Goal: Information Seeking & Learning: Learn about a topic

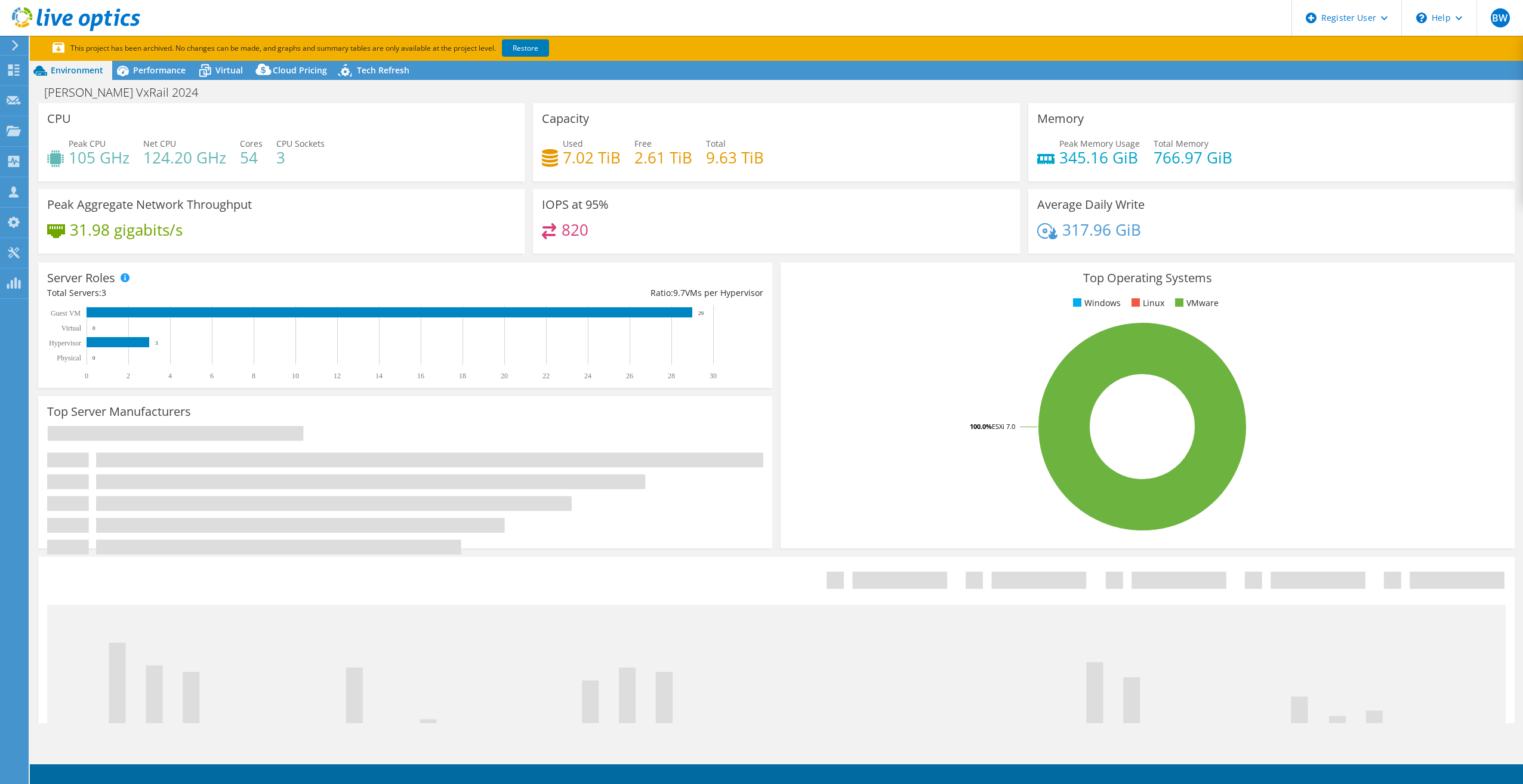
select select "USEast"
select select "USD"
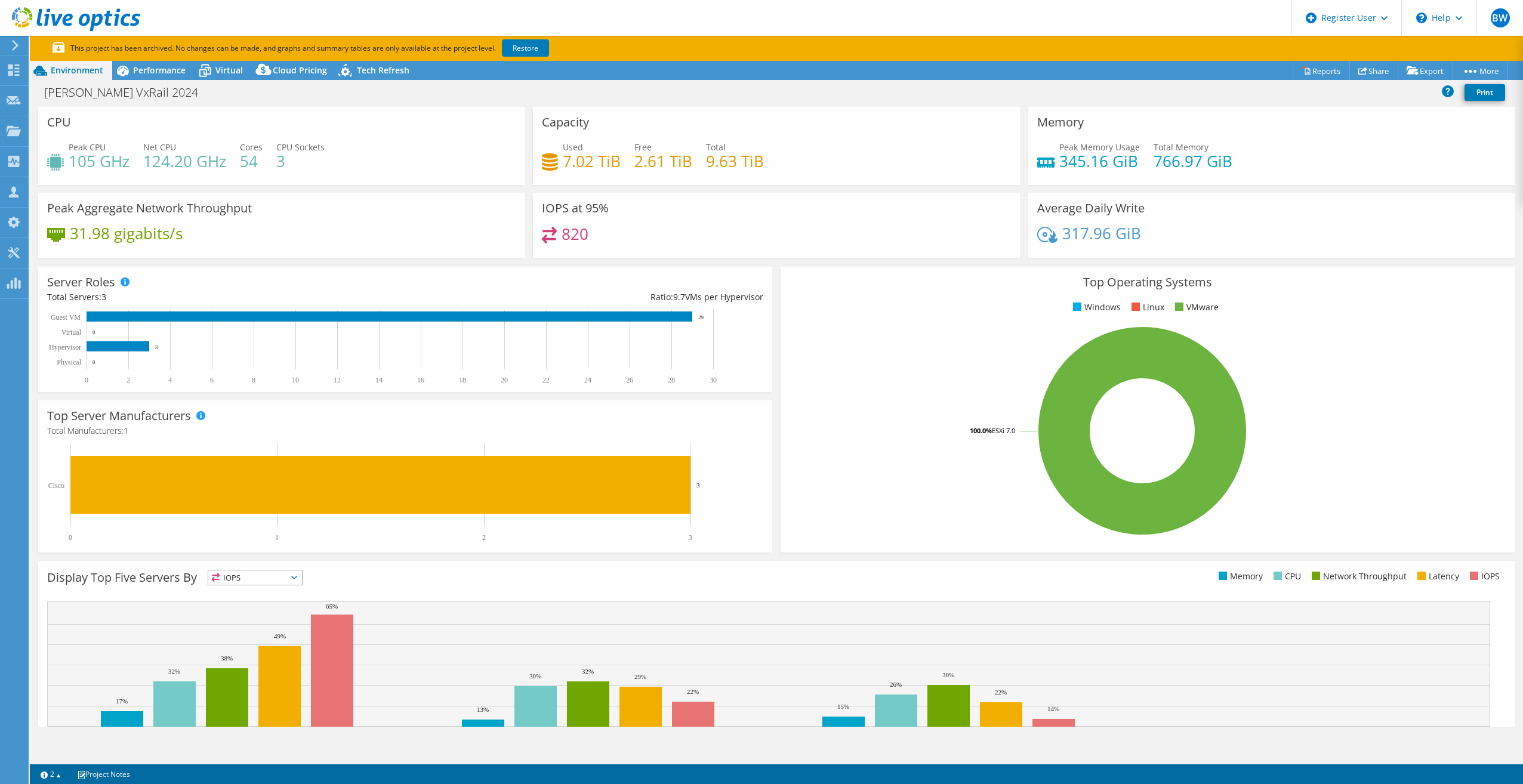
click at [32, 132] on section "CPU Peak CPU 105 GHz Net CPU 124.20 GHz Cores 54 CPU Sockets 3 Capacity Used 7.…" at bounding box center [777, 454] width 1493 height 695
click at [29, 135] on div "BW Dell User Brandon Wu Brandon.Wu@dell.com Dell My Profile Log Out \n Help Exp…" at bounding box center [761, 392] width 1523 height 784
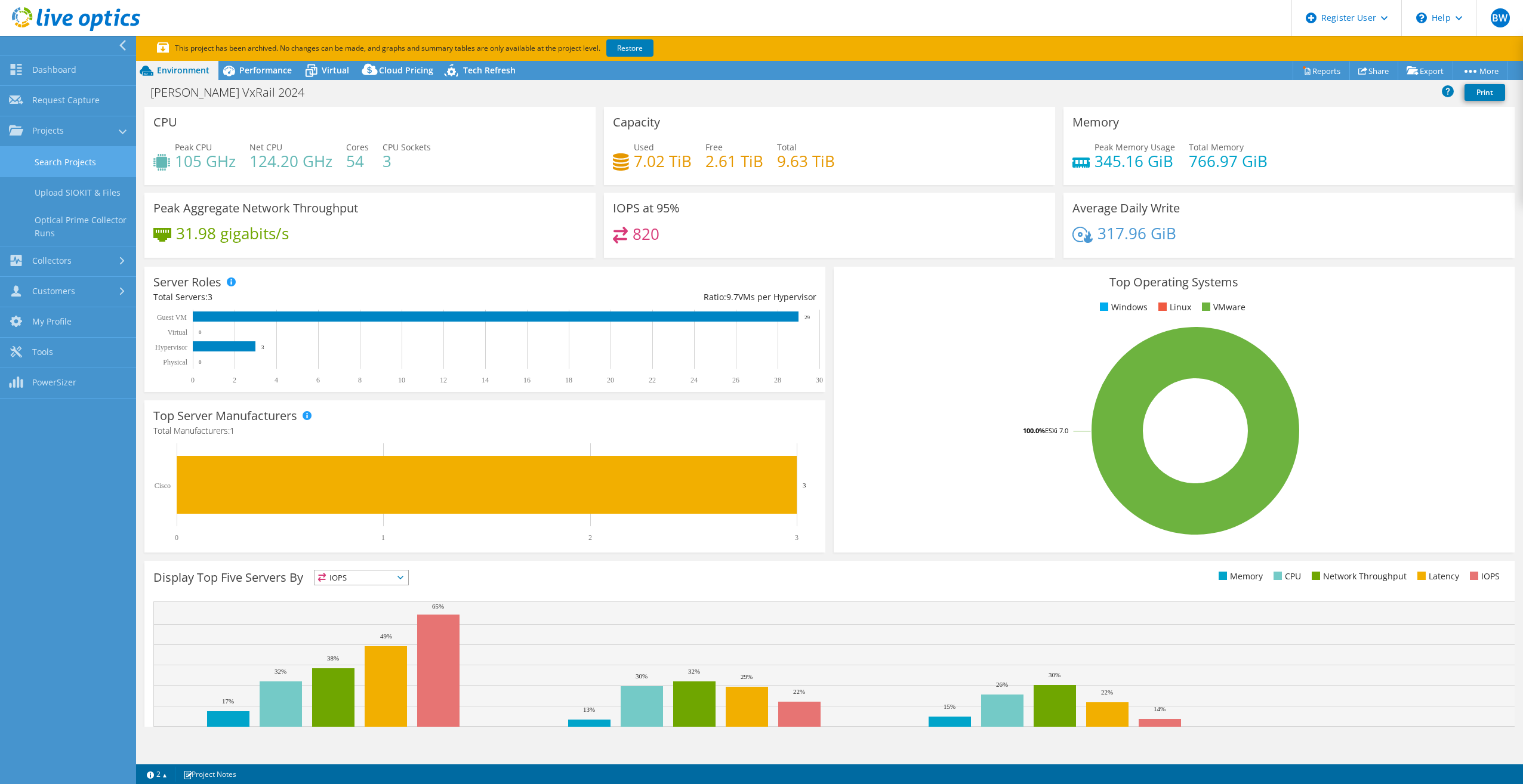
click at [93, 163] on link "Search Projects" at bounding box center [67, 161] width 136 height 30
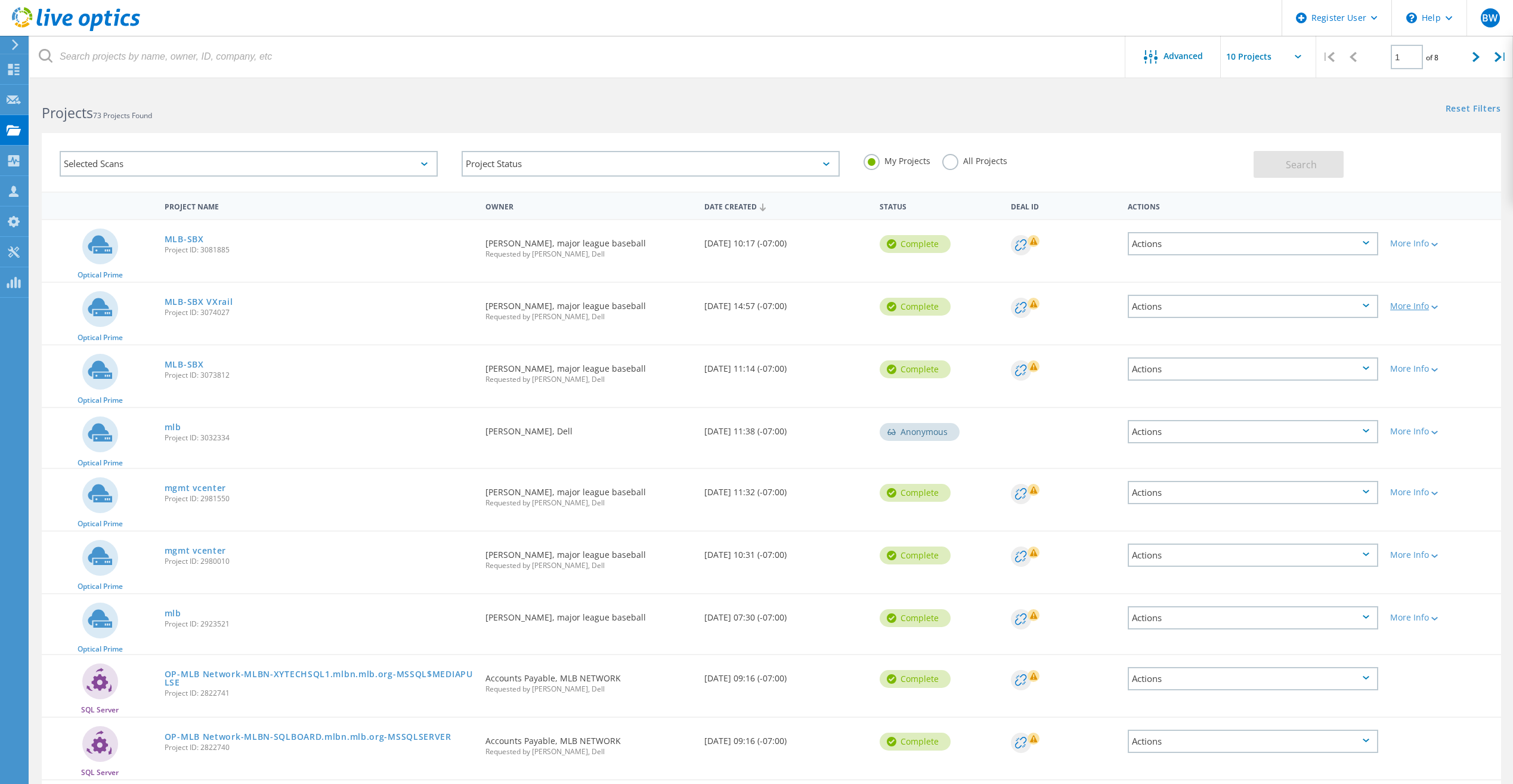
click at [1432, 303] on div at bounding box center [1434, 307] width 9 height 7
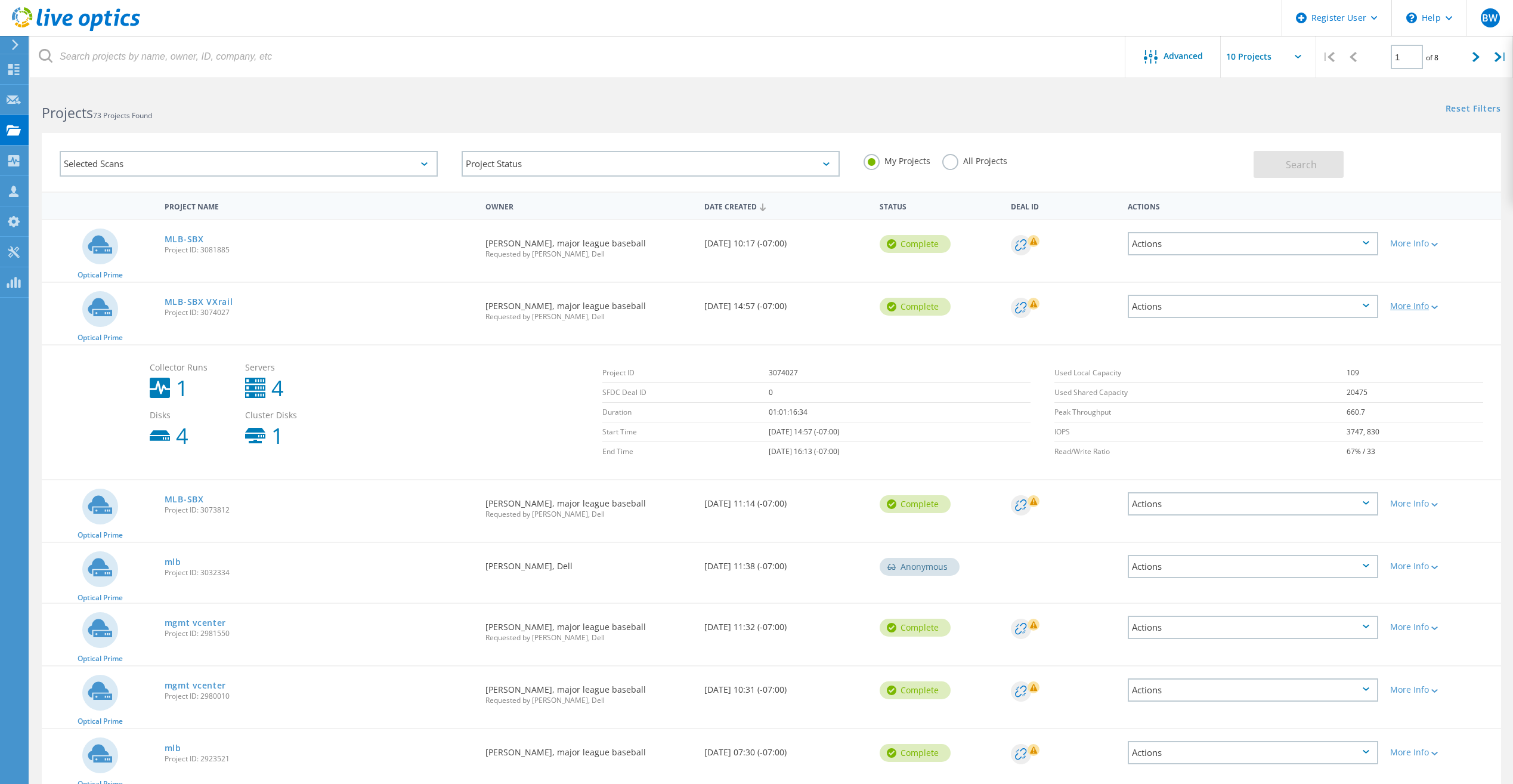
click at [1432, 307] on div at bounding box center [1434, 307] width 9 height 7
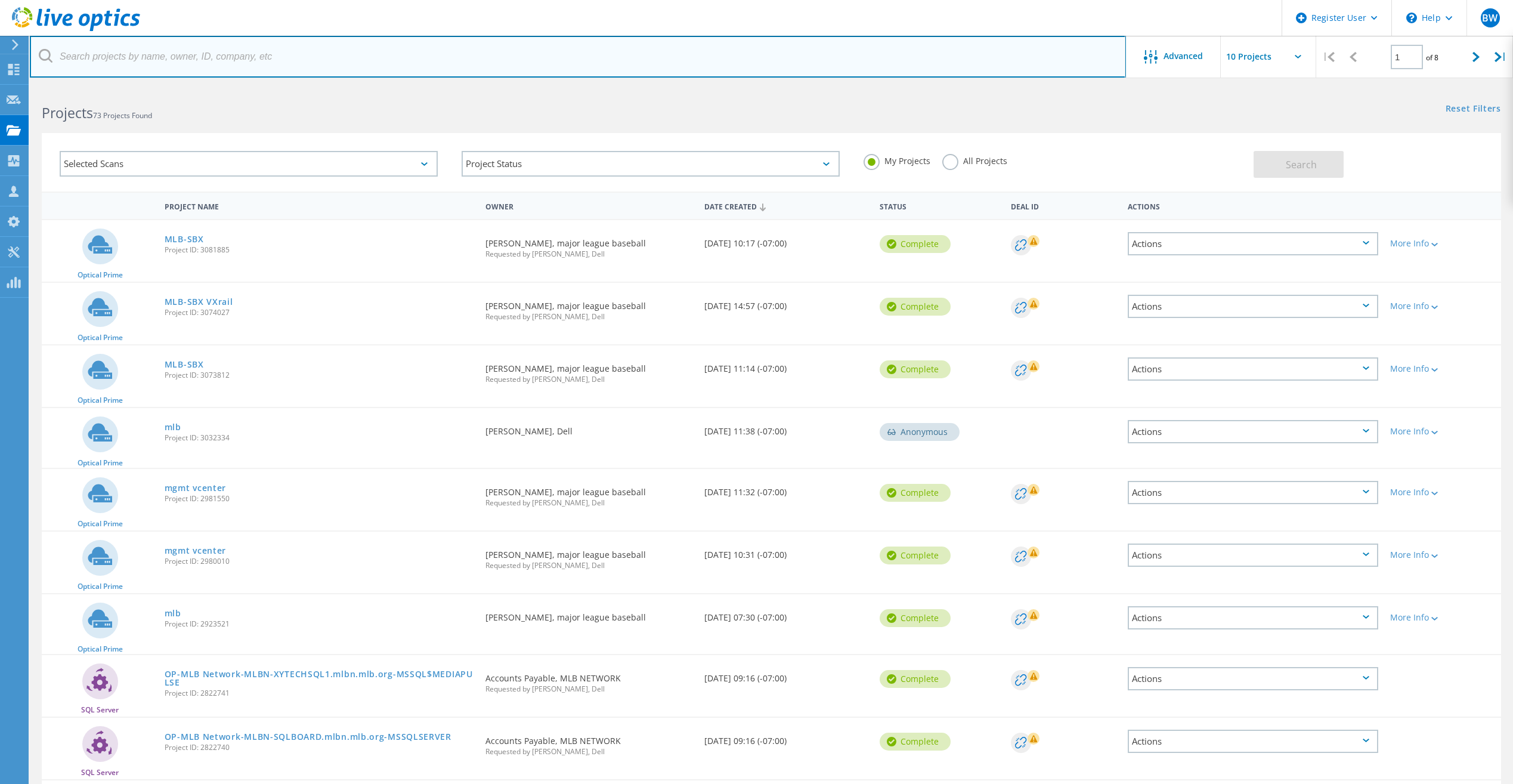
click at [320, 42] on input "text" at bounding box center [578, 56] width 1096 height 41
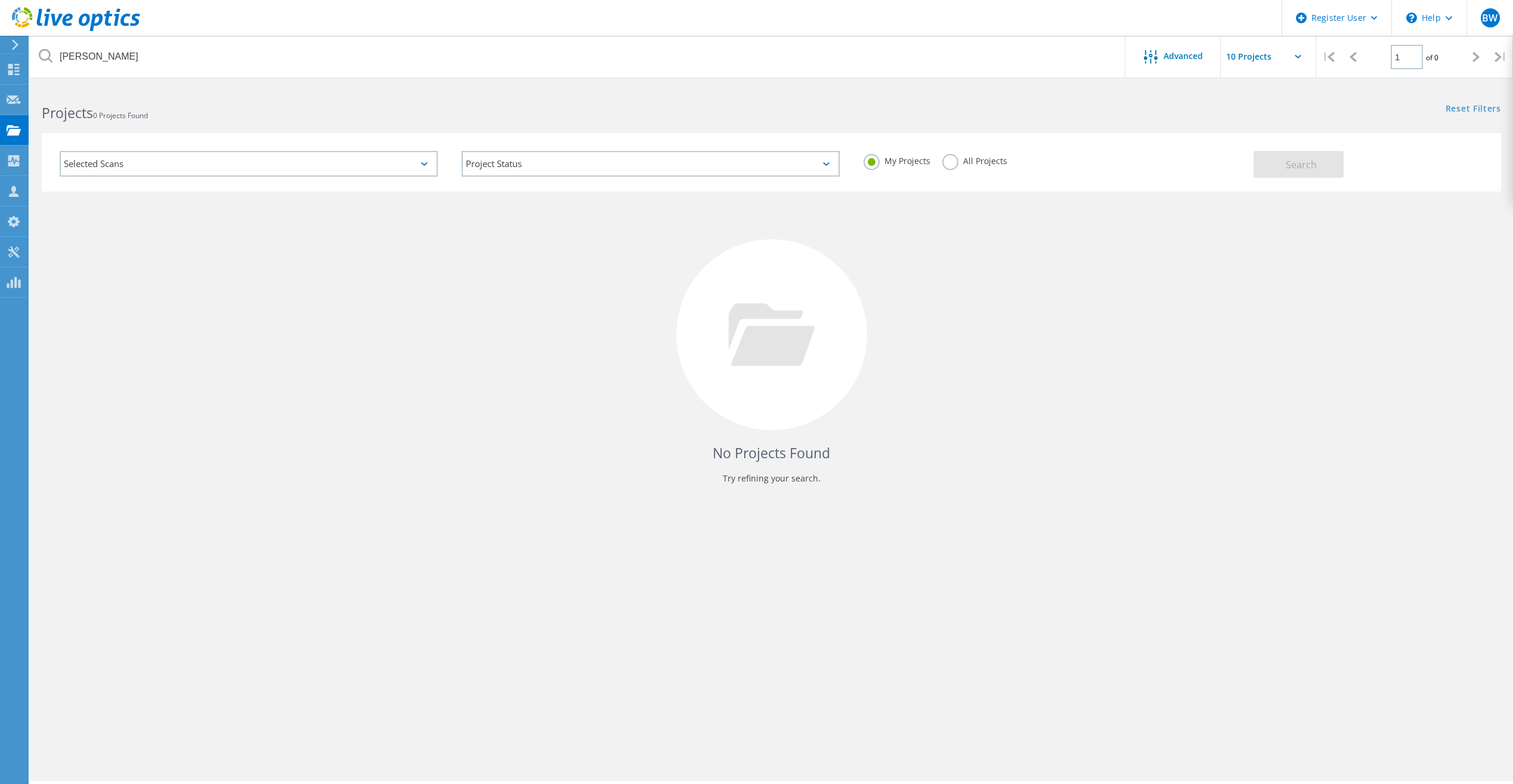
click at [952, 159] on label "All Projects" at bounding box center [974, 159] width 65 height 11
click at [0, 0] on input "All Projects" at bounding box center [0, 0] width 0 height 0
click at [1277, 172] on button "Search" at bounding box center [1299, 164] width 90 height 27
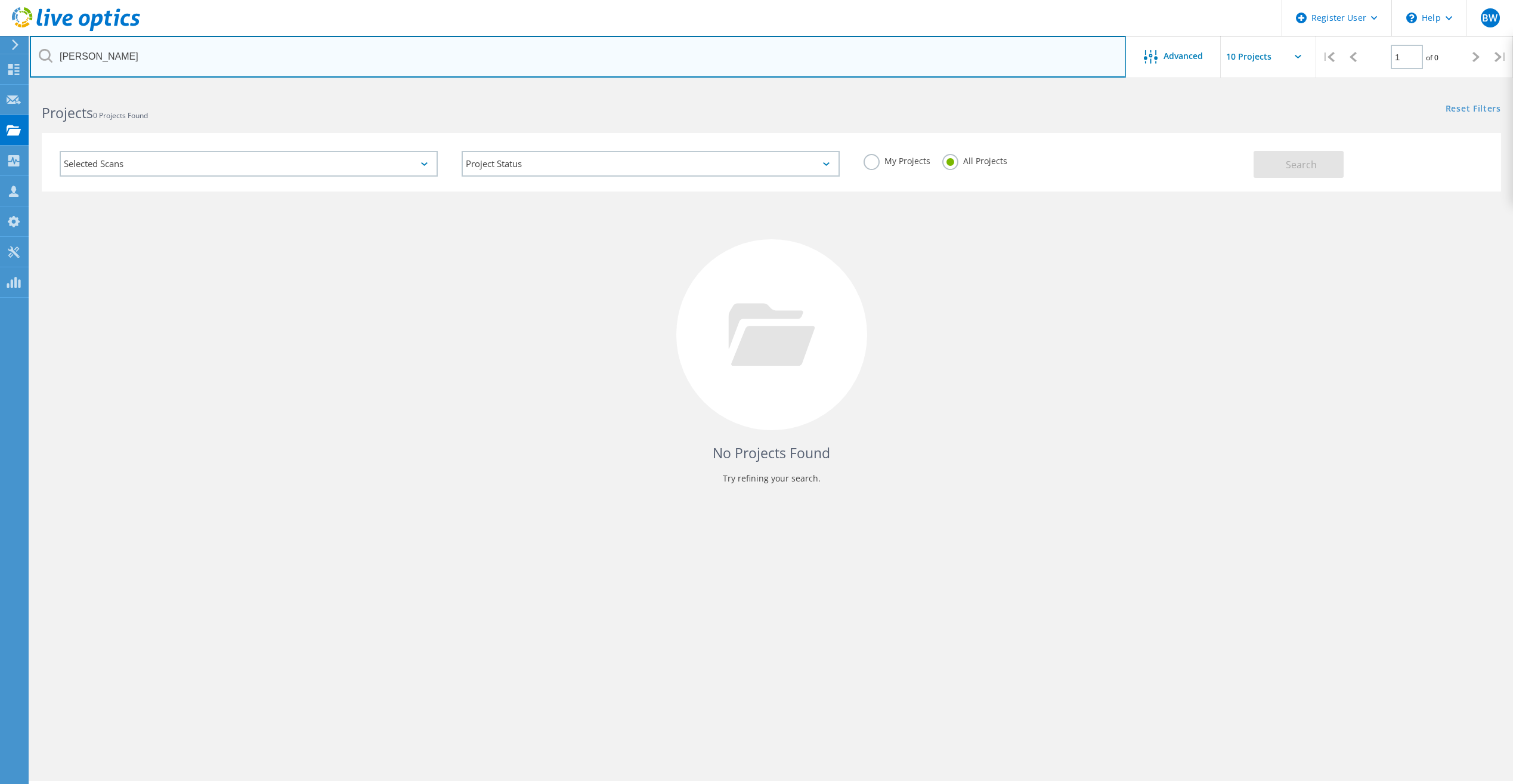
click at [87, 51] on input "kevin woshinsky" at bounding box center [578, 56] width 1096 height 41
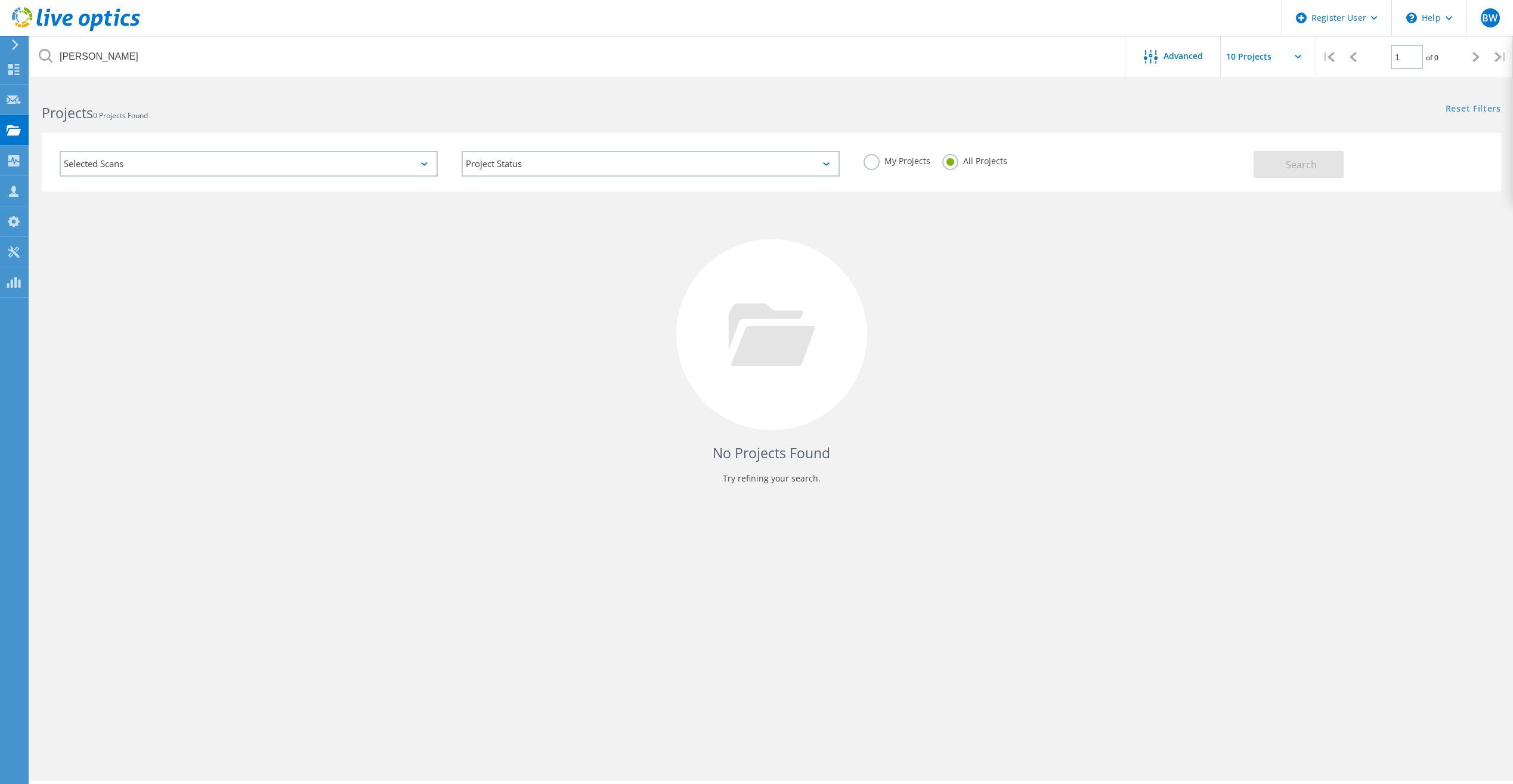
click at [241, 153] on div "Selected Scans" at bounding box center [249, 164] width 378 height 26
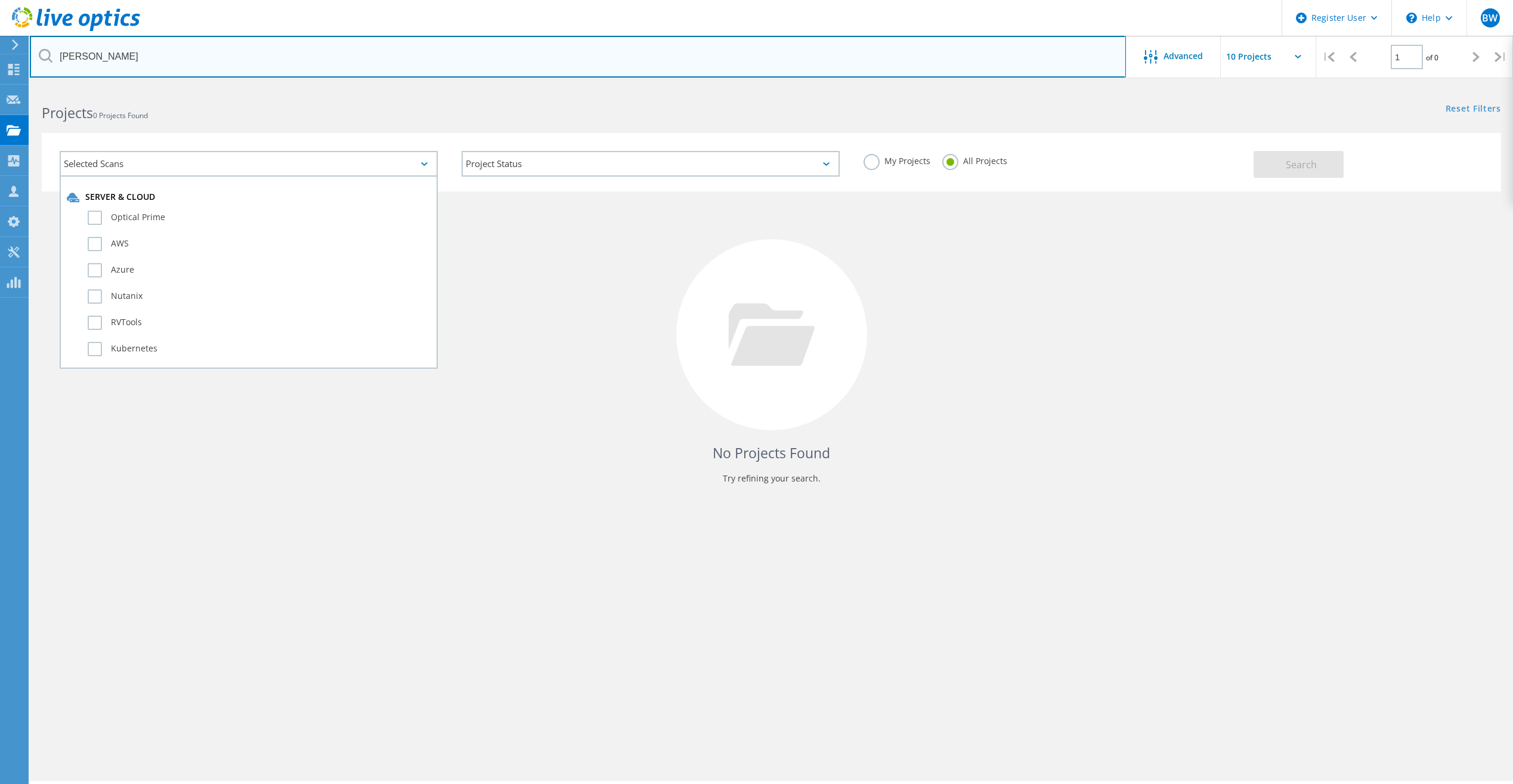
click at [491, 57] on input "kevin woshinsky" at bounding box center [578, 56] width 1096 height 41
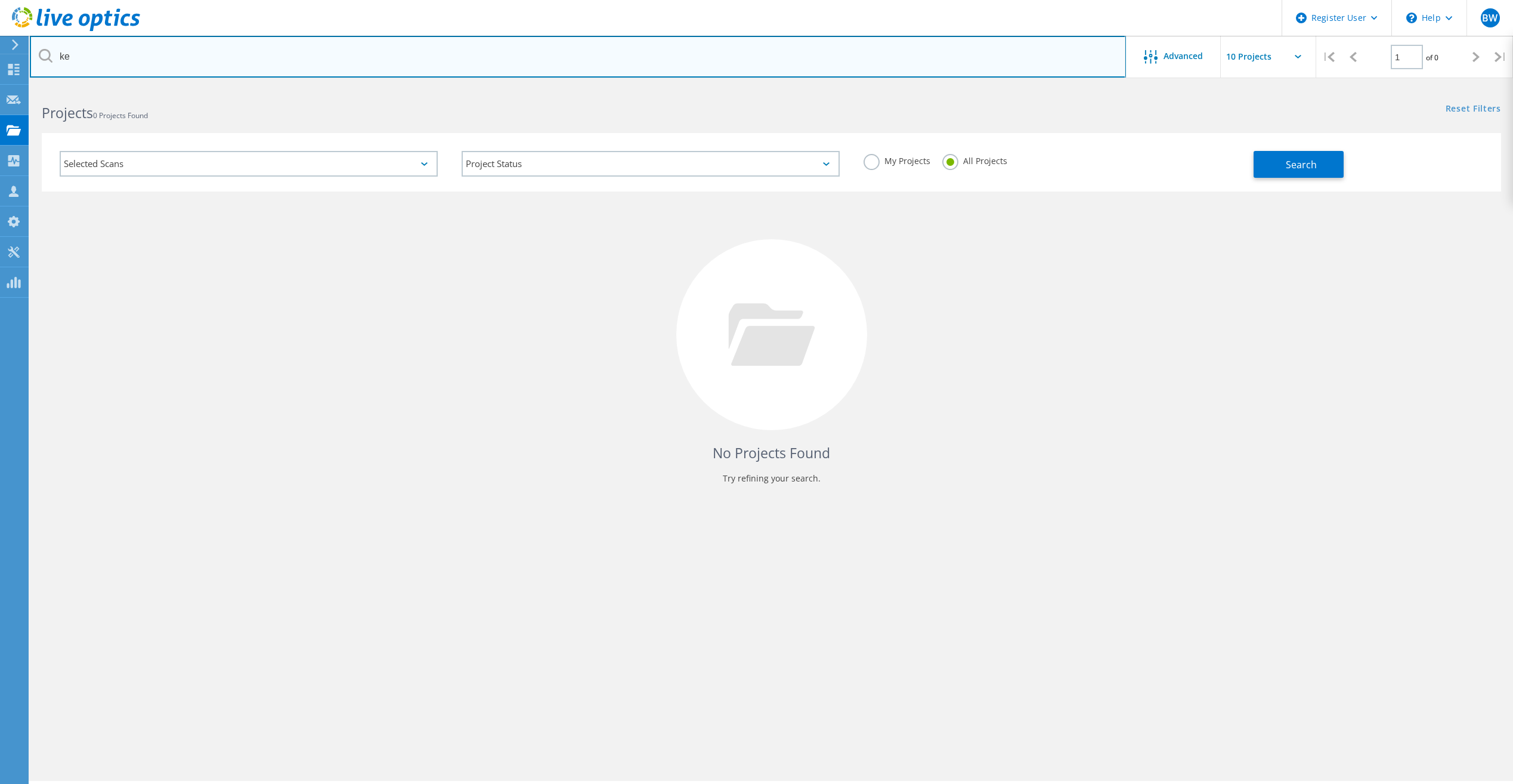
type input "k"
type input "mlb"
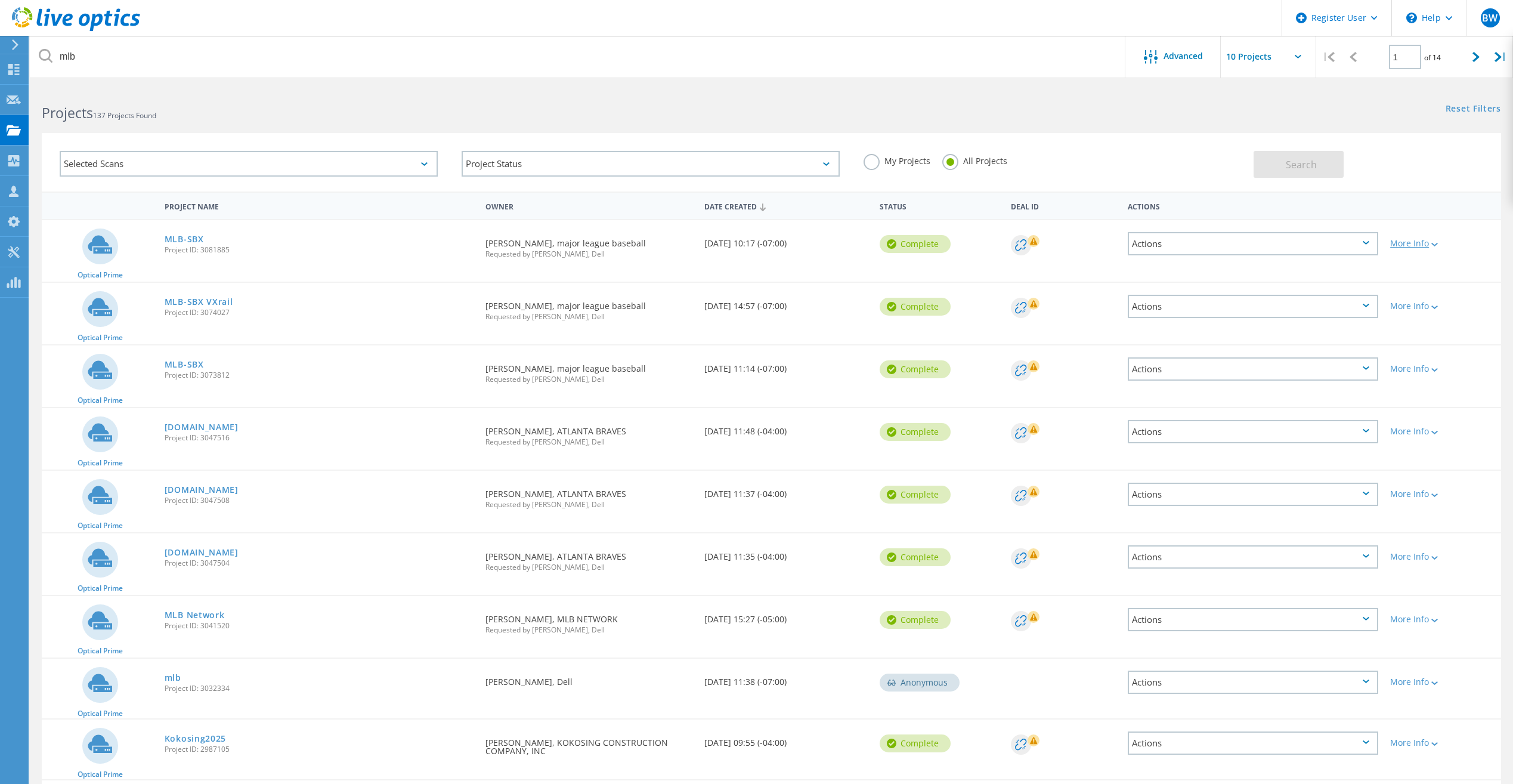
click at [1396, 239] on div "More Info" at bounding box center [1443, 243] width 105 height 9
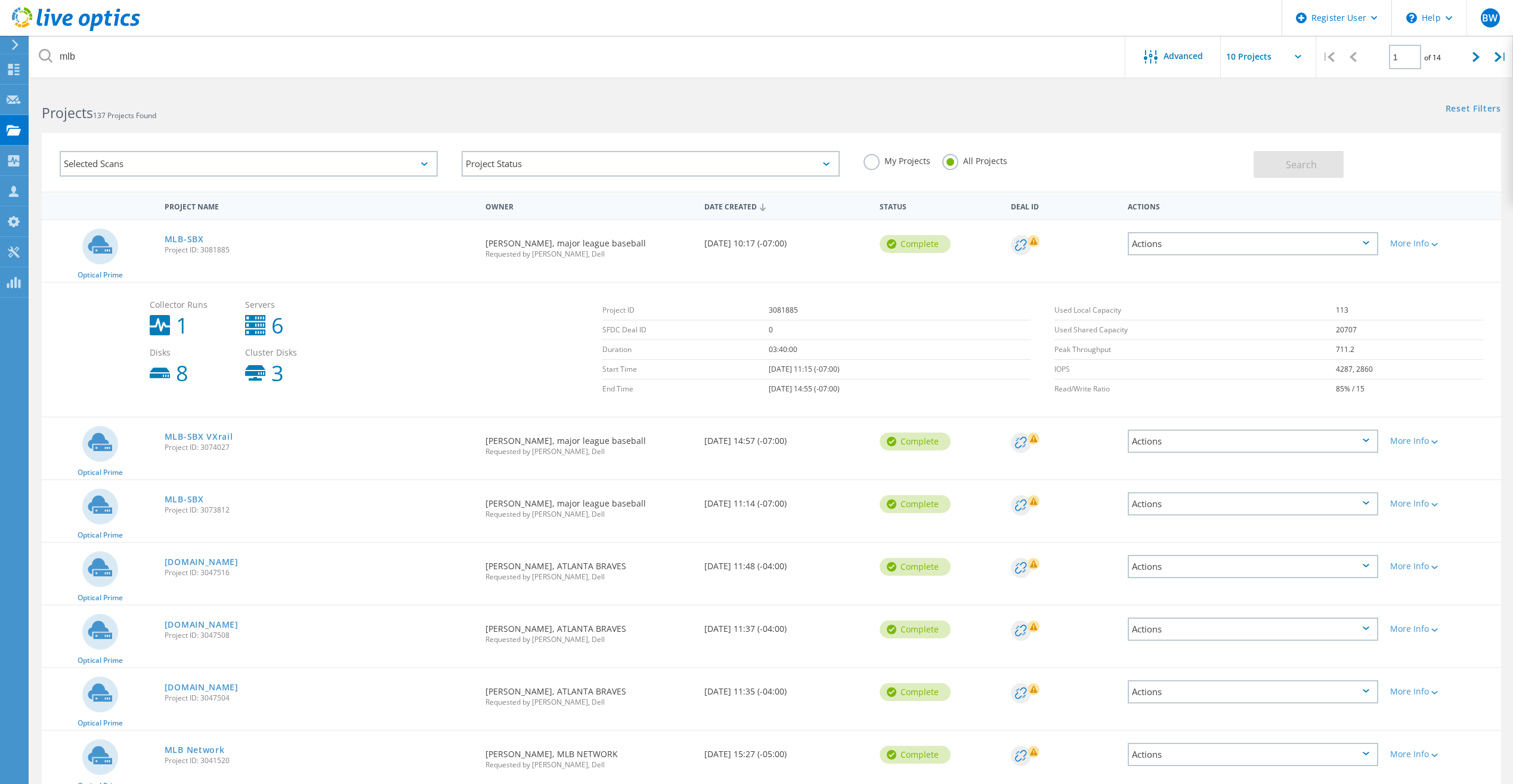
click at [1443, 446] on div "More Info" at bounding box center [1442, 437] width 117 height 40
click at [1438, 440] on icon at bounding box center [1435, 442] width 7 height 3
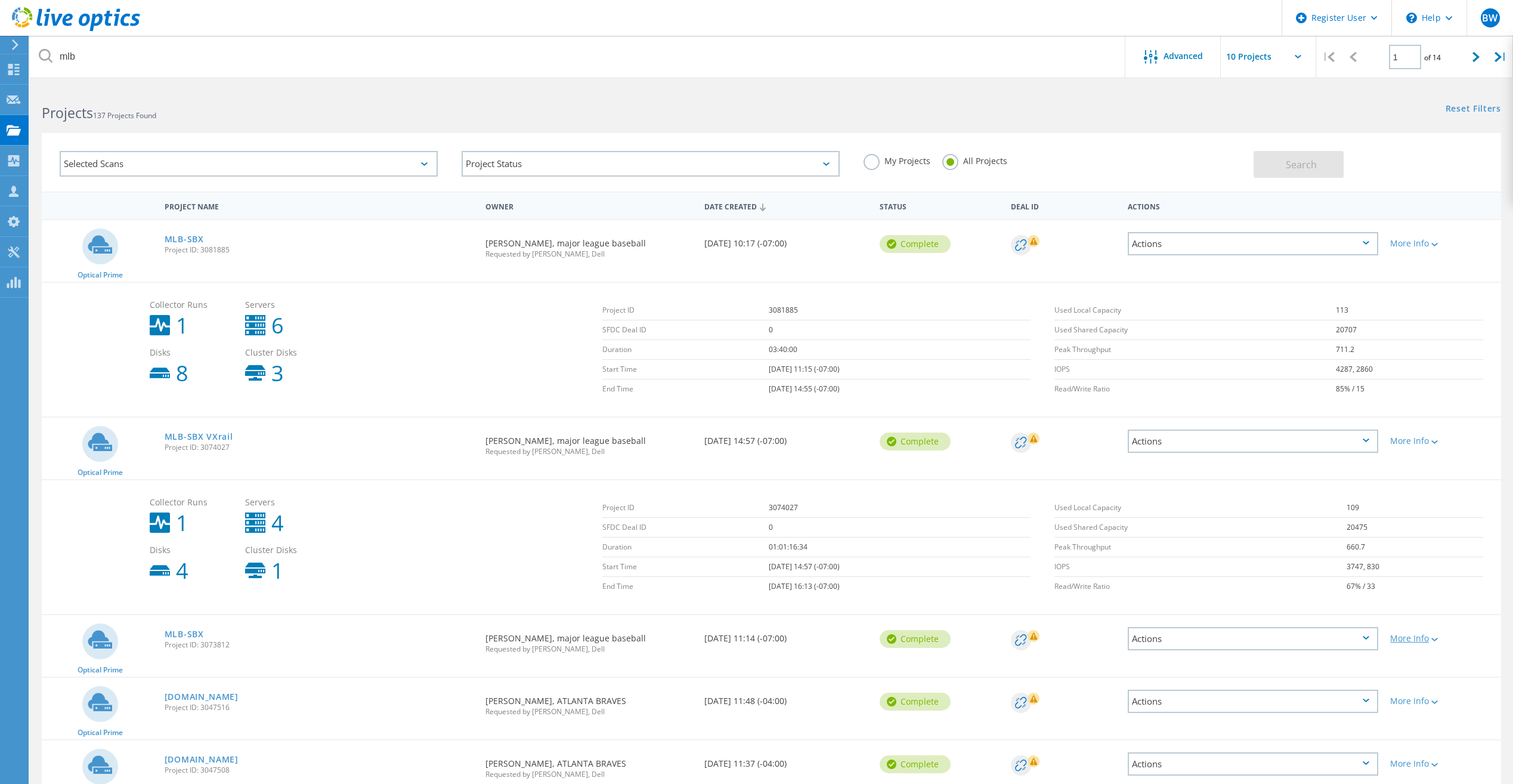
click at [1440, 639] on div "More Info" at bounding box center [1443, 638] width 105 height 9
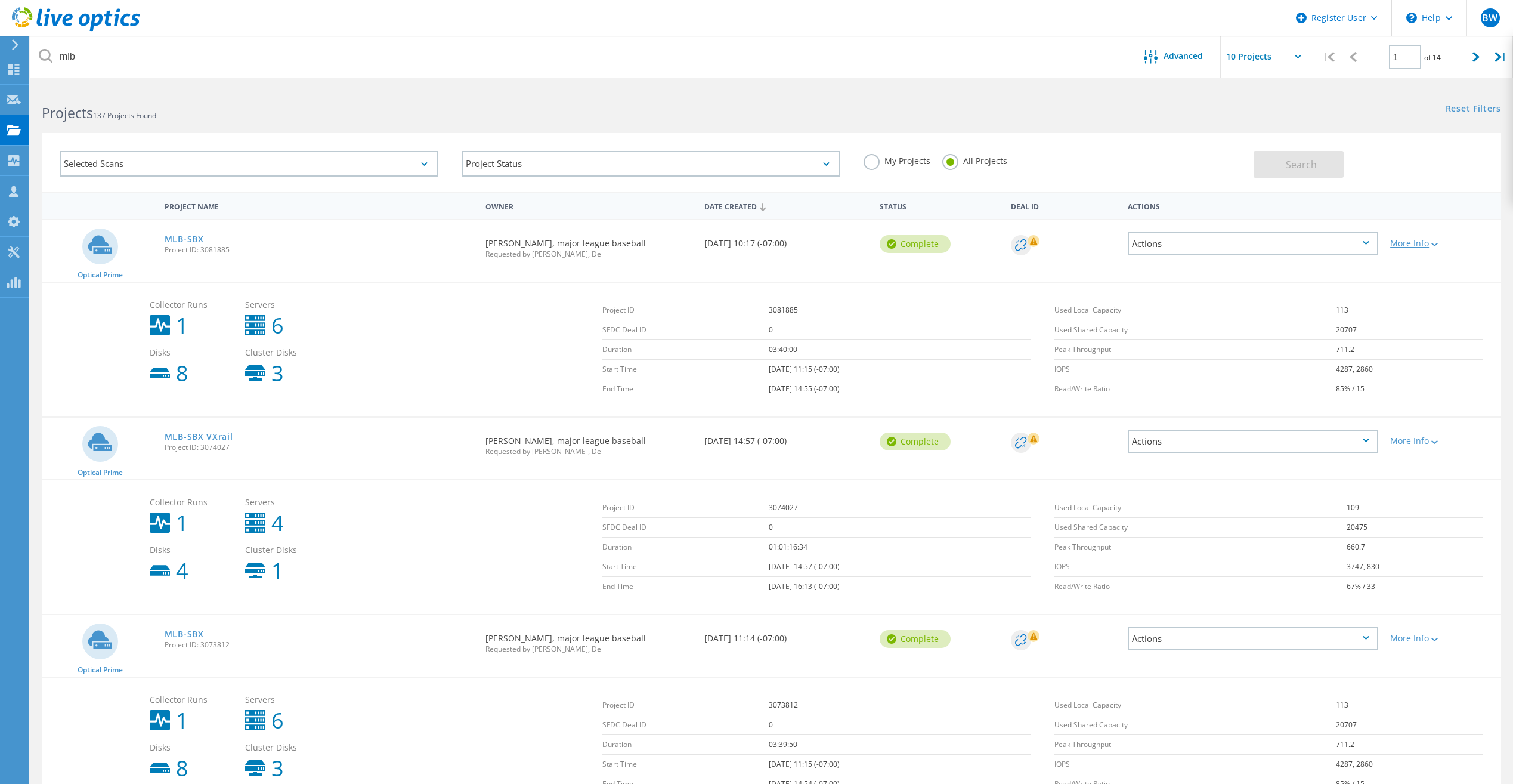
click at [1413, 243] on div "More Info" at bounding box center [1443, 243] width 105 height 9
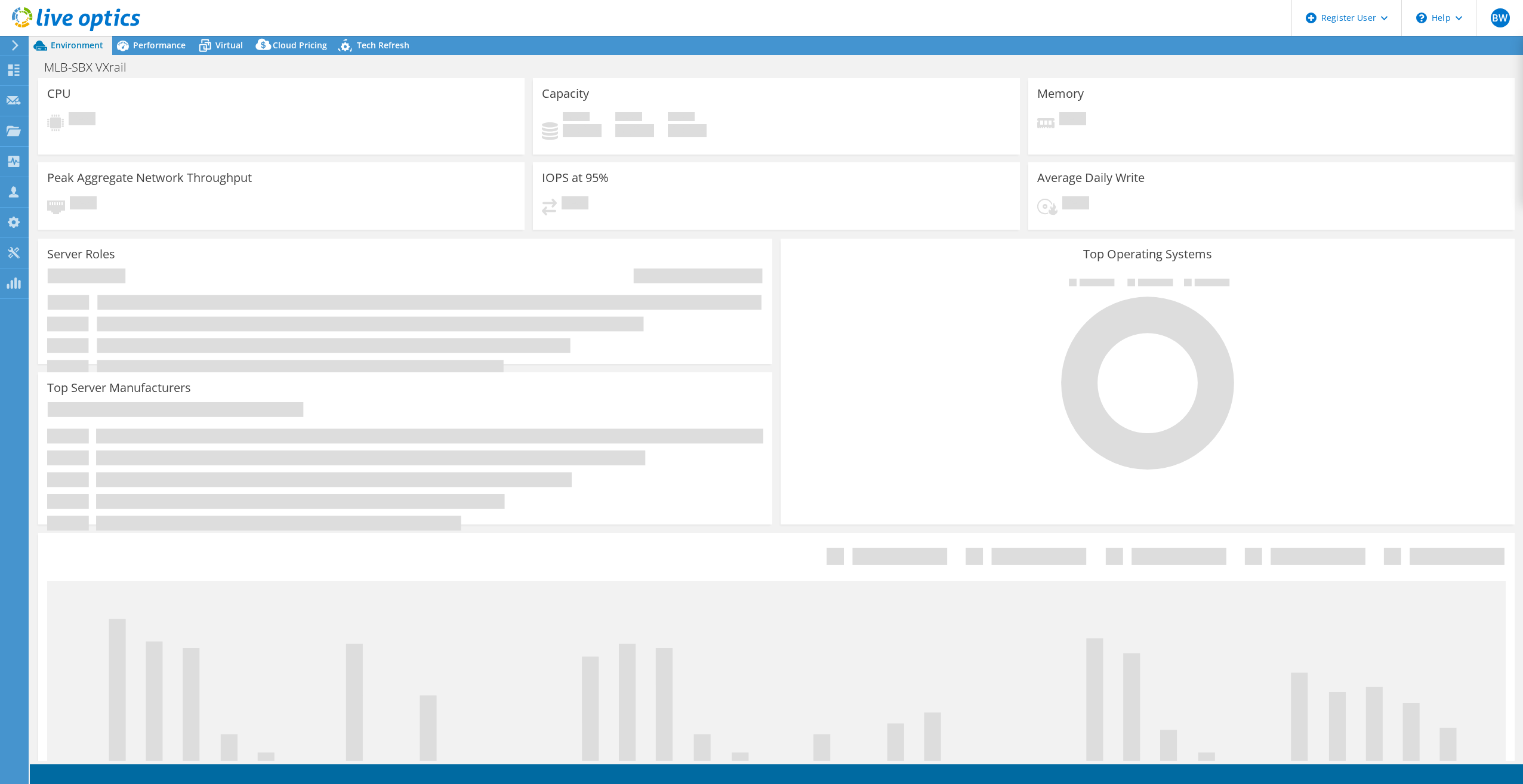
select select "USD"
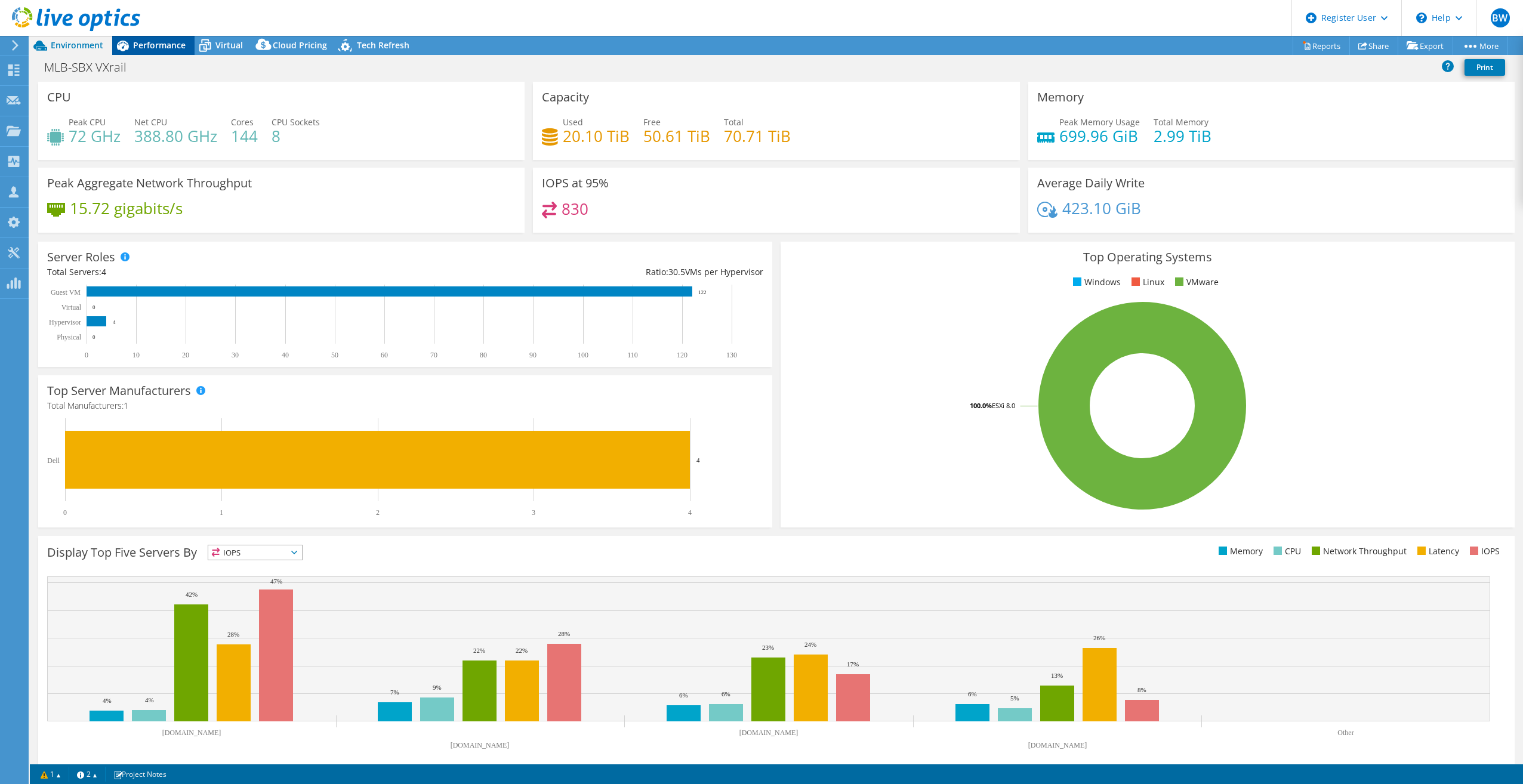
click at [163, 48] on span "Performance" at bounding box center [159, 45] width 53 height 11
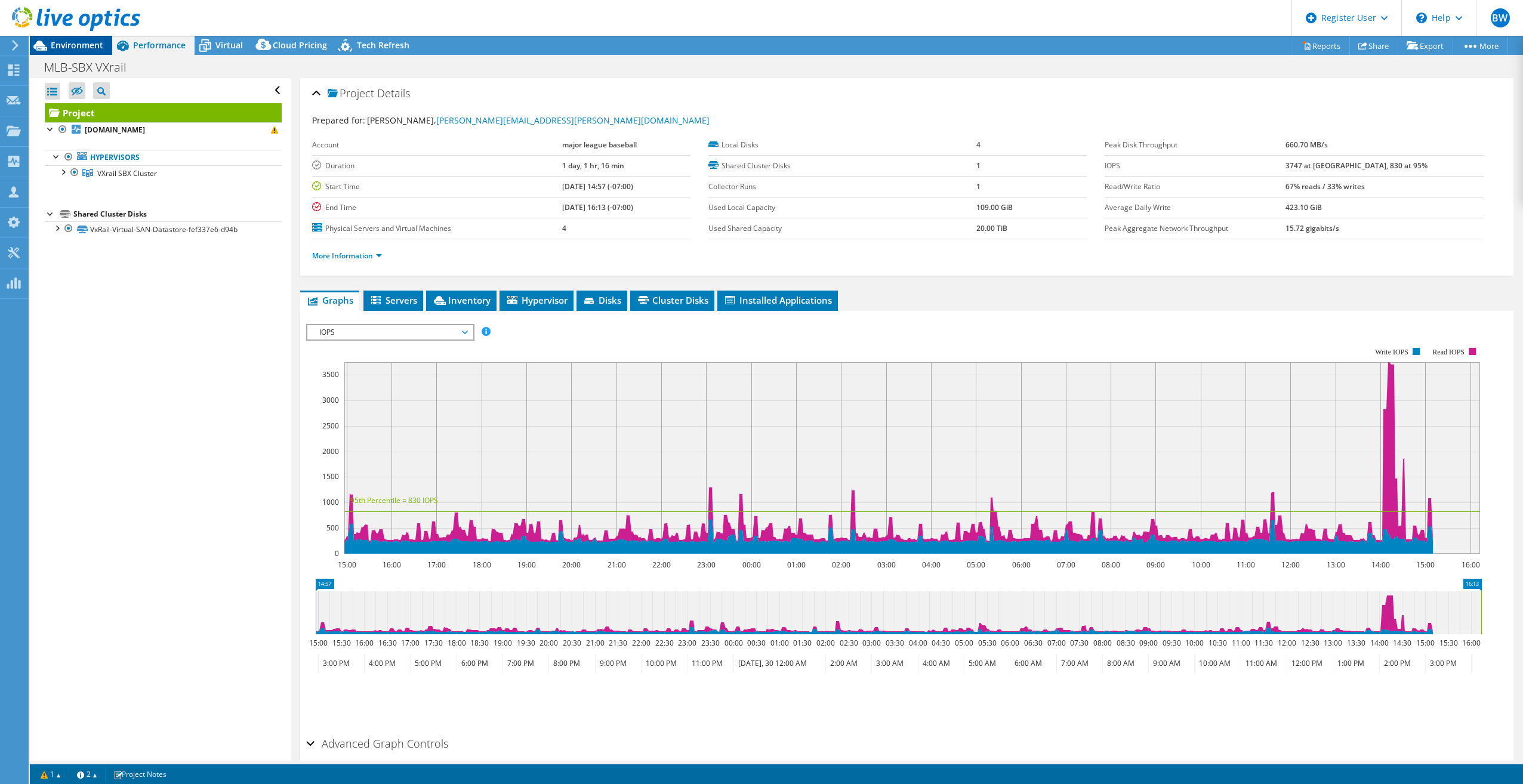
click at [99, 47] on span "Environment" at bounding box center [77, 45] width 53 height 11
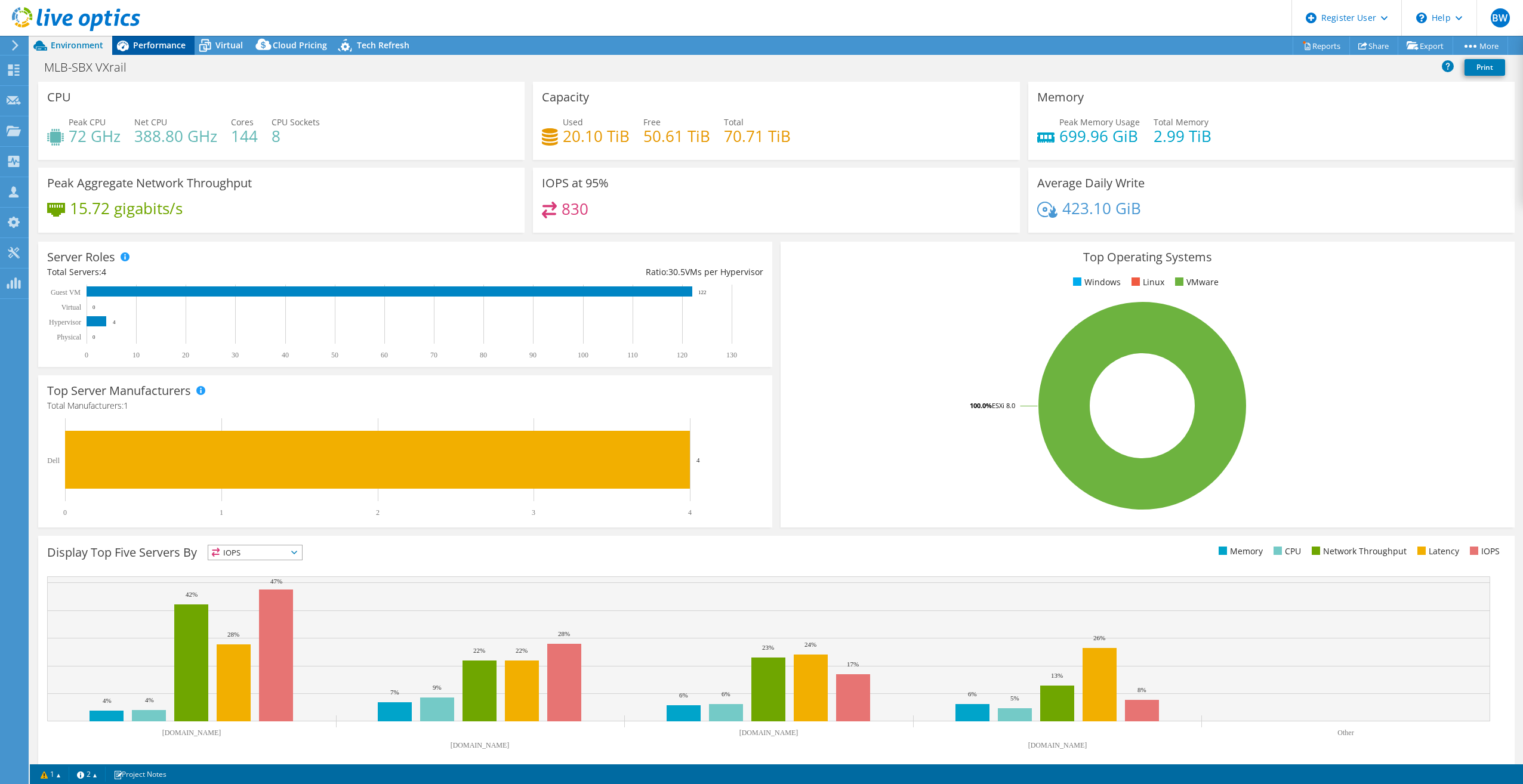
click at [131, 45] on icon at bounding box center [123, 46] width 21 height 21
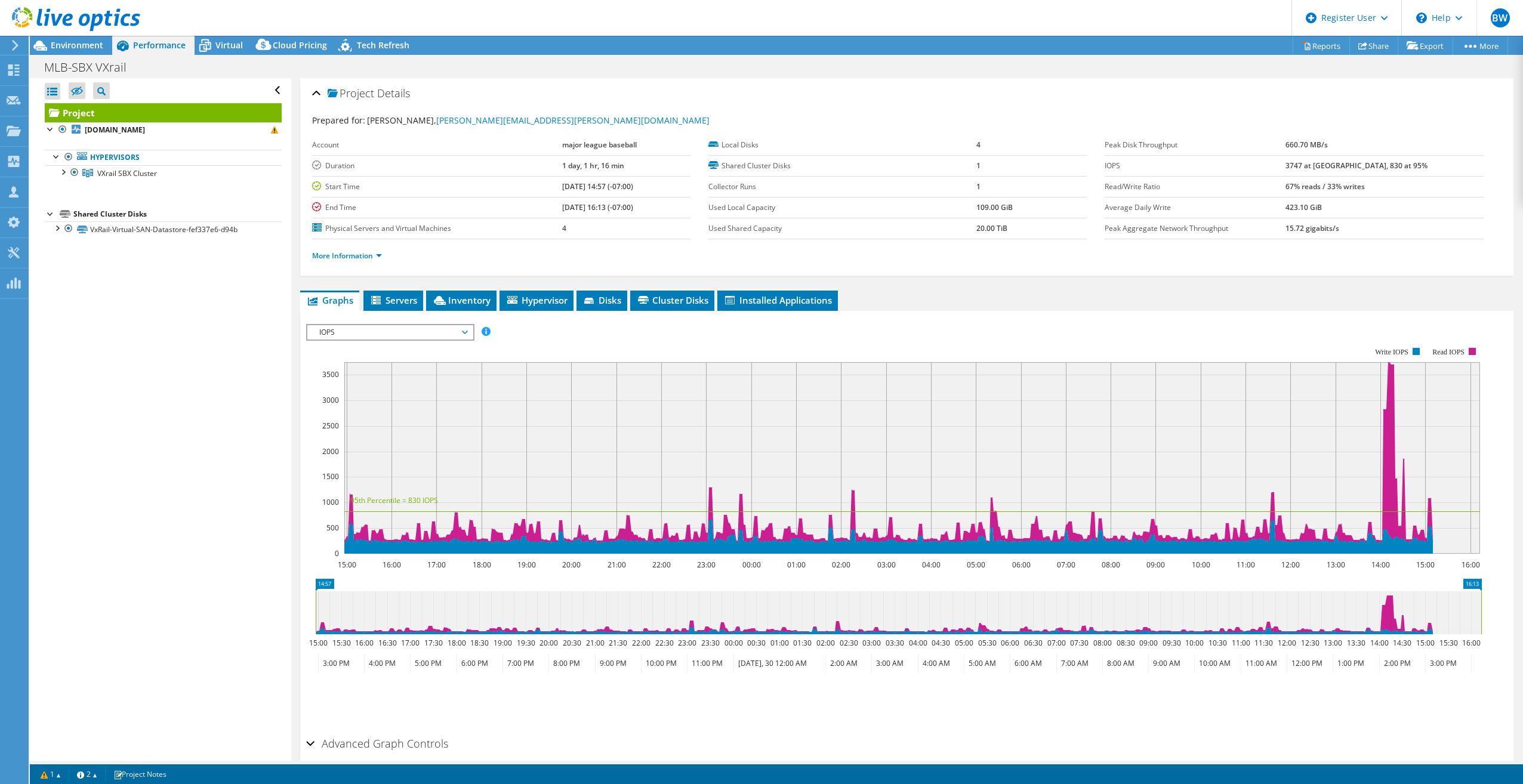
drag, startPoint x: 1443, startPoint y: 462, endPoint x: 1407, endPoint y: 440, distance: 42.2
click at [1443, 462] on rect at bounding box center [912, 458] width 1135 height 192
click at [61, 175] on div at bounding box center [63, 171] width 12 height 12
click at [75, 46] on span "Environment" at bounding box center [77, 45] width 53 height 11
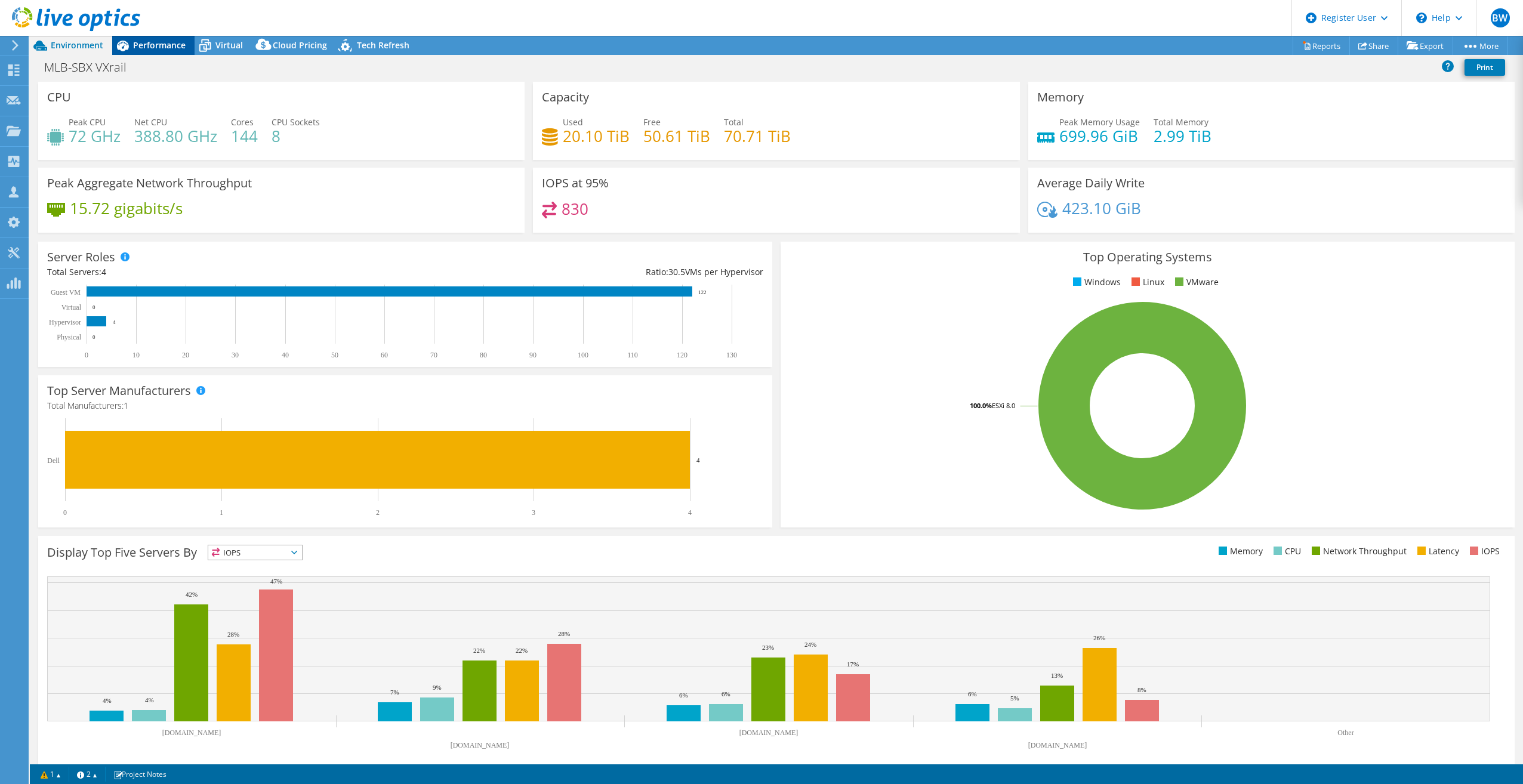
click at [186, 49] on div "Performance" at bounding box center [153, 45] width 82 height 19
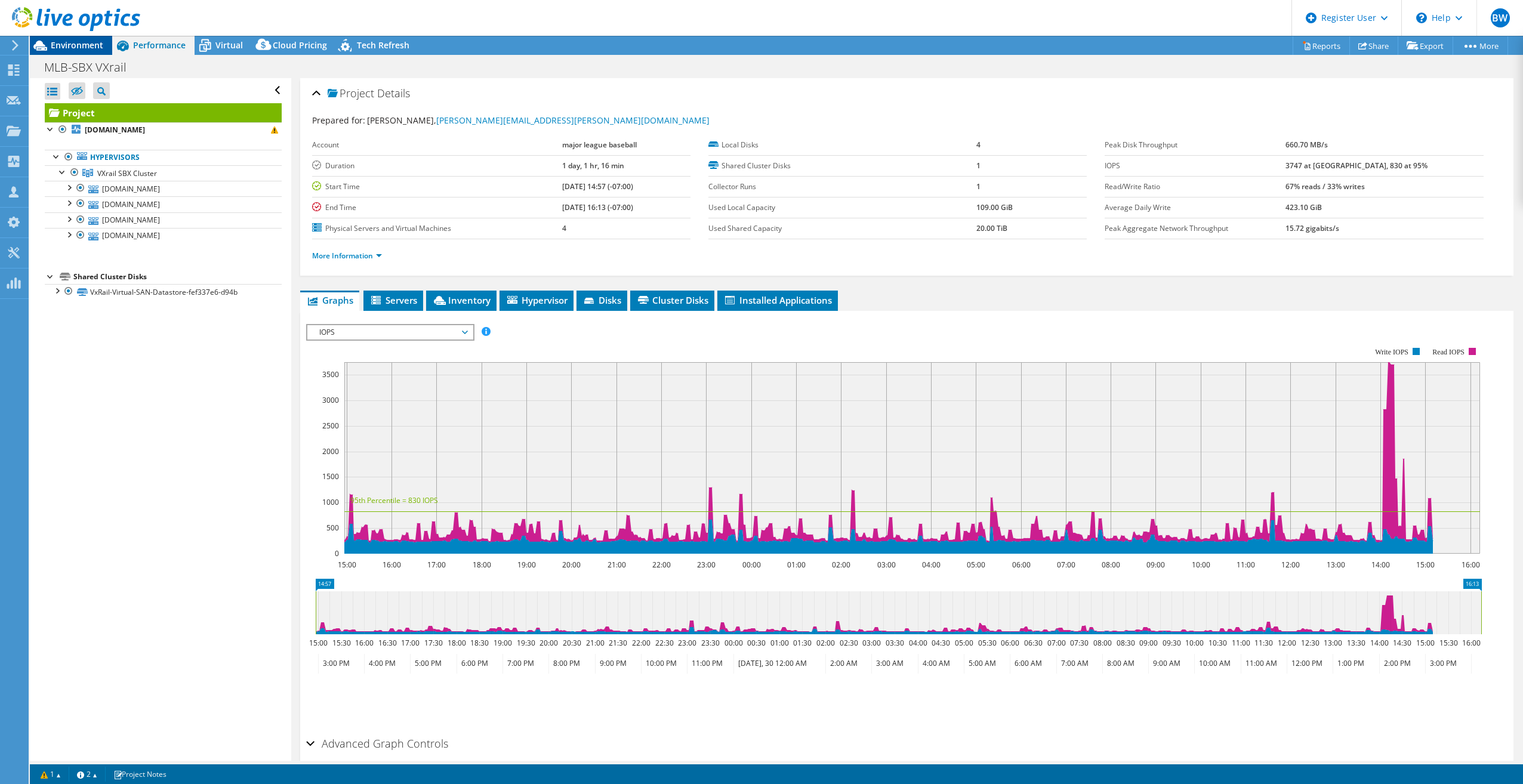
click at [90, 47] on span "Environment" at bounding box center [77, 45] width 53 height 11
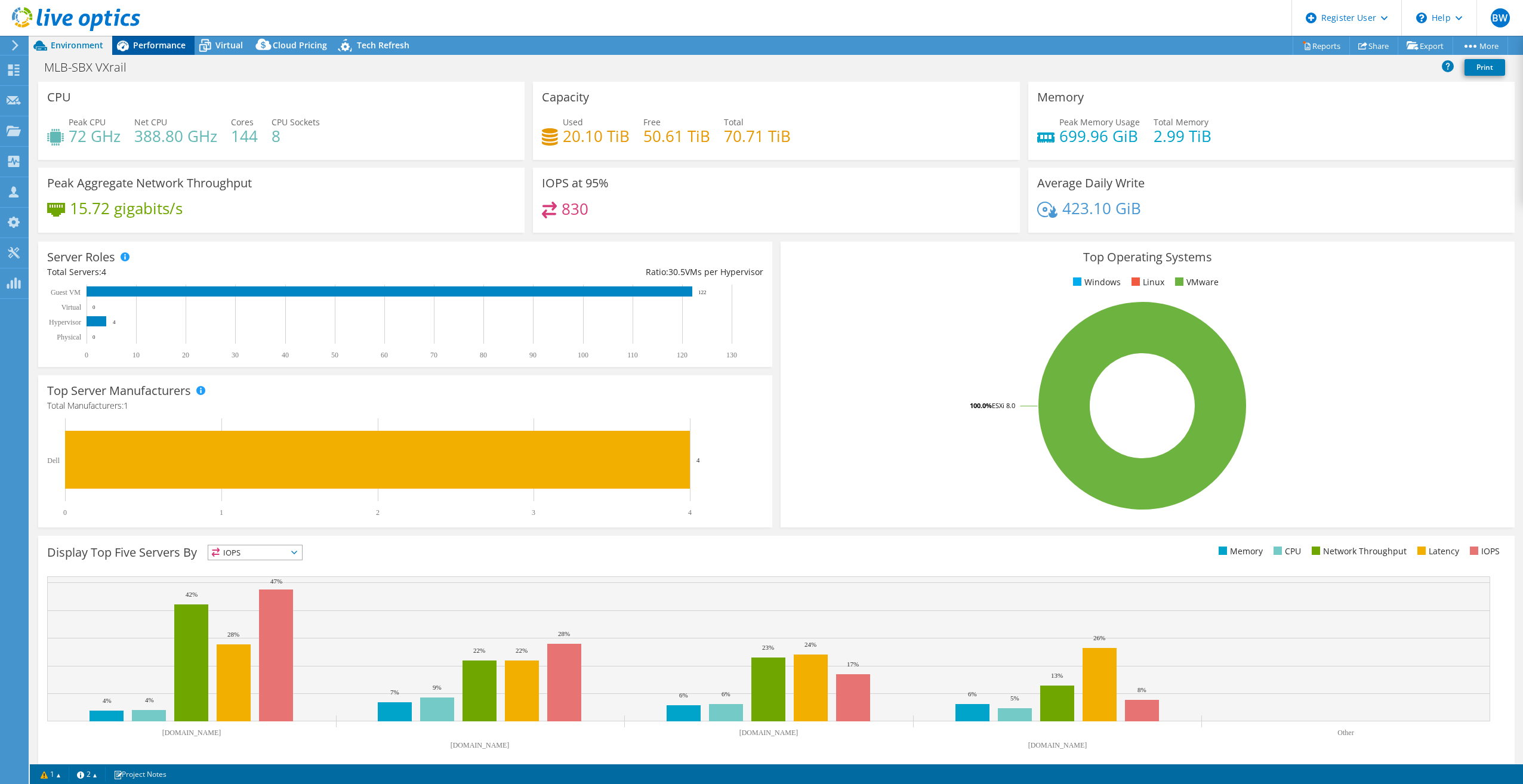
click at [136, 41] on span "Performance" at bounding box center [159, 45] width 53 height 11
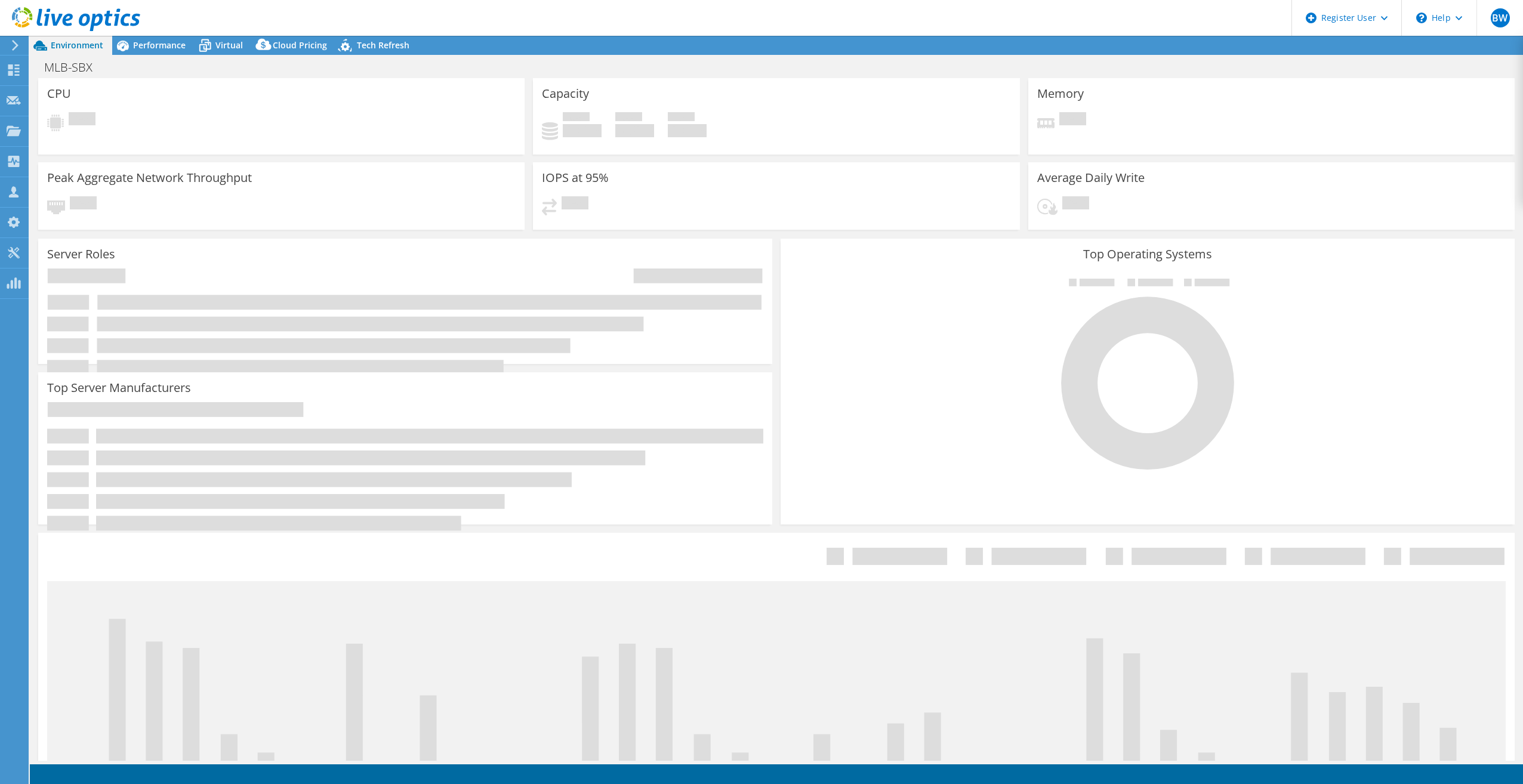
select select "USD"
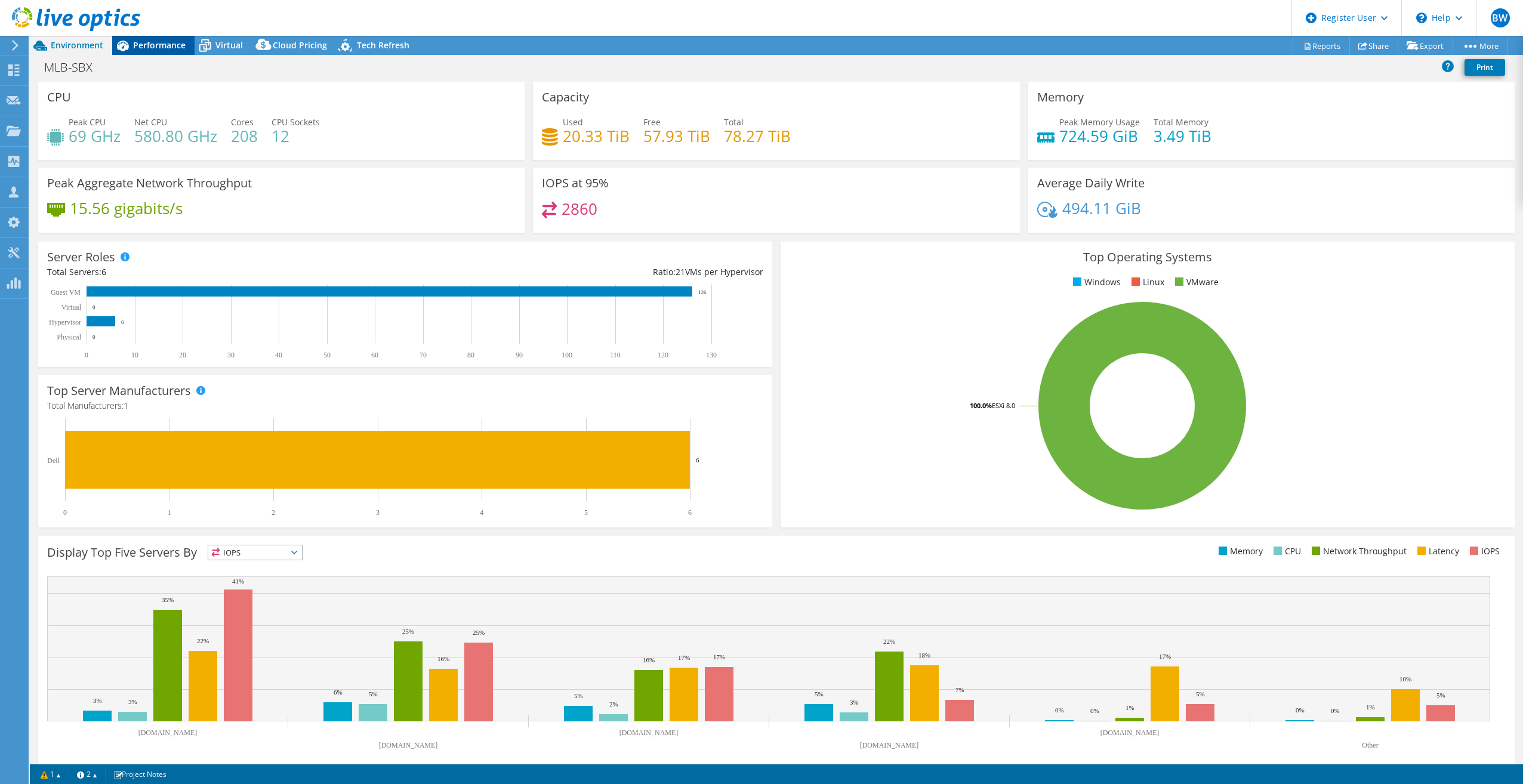
click at [178, 49] on span "Performance" at bounding box center [159, 45] width 53 height 11
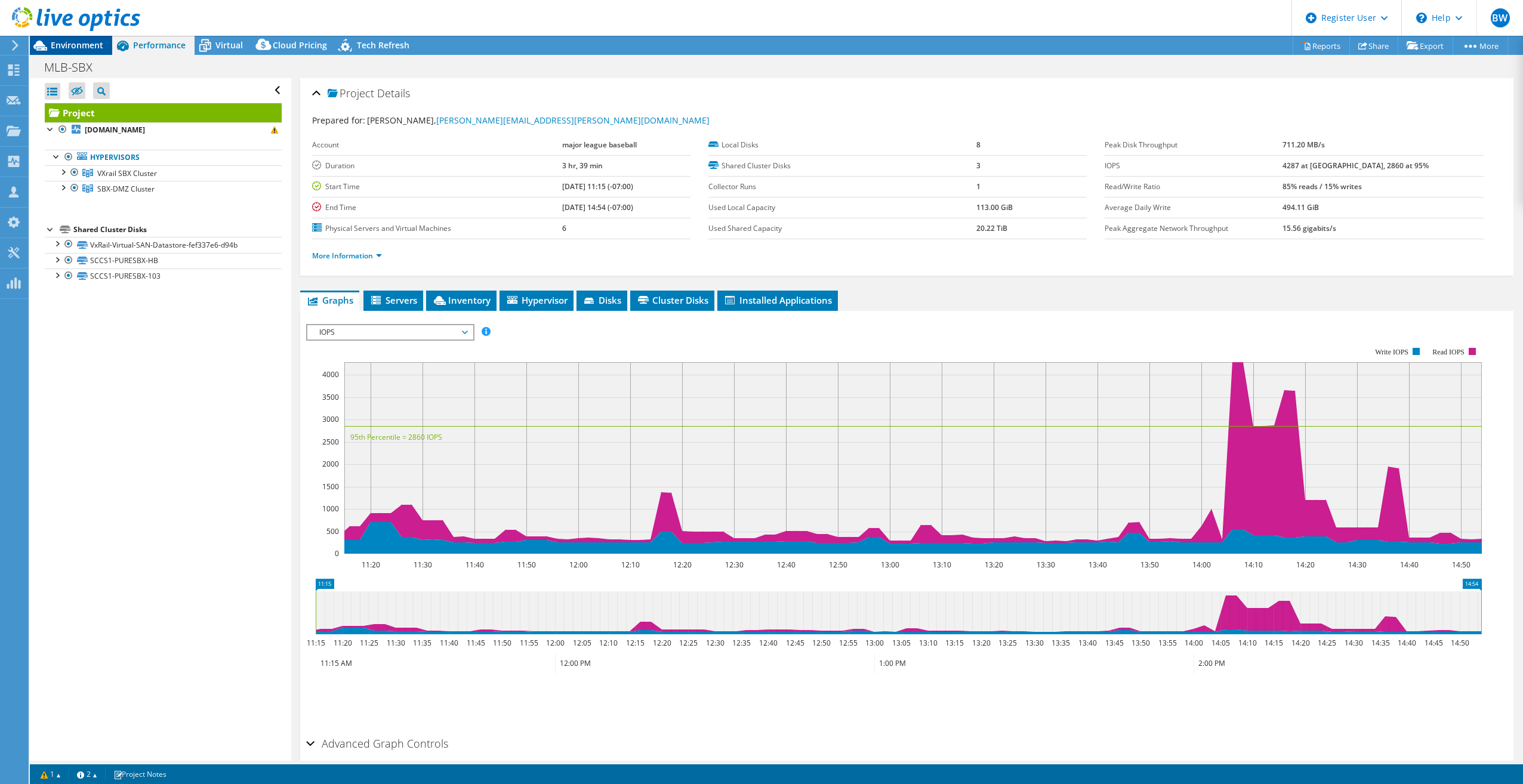
click at [67, 47] on span "Environment" at bounding box center [77, 45] width 53 height 11
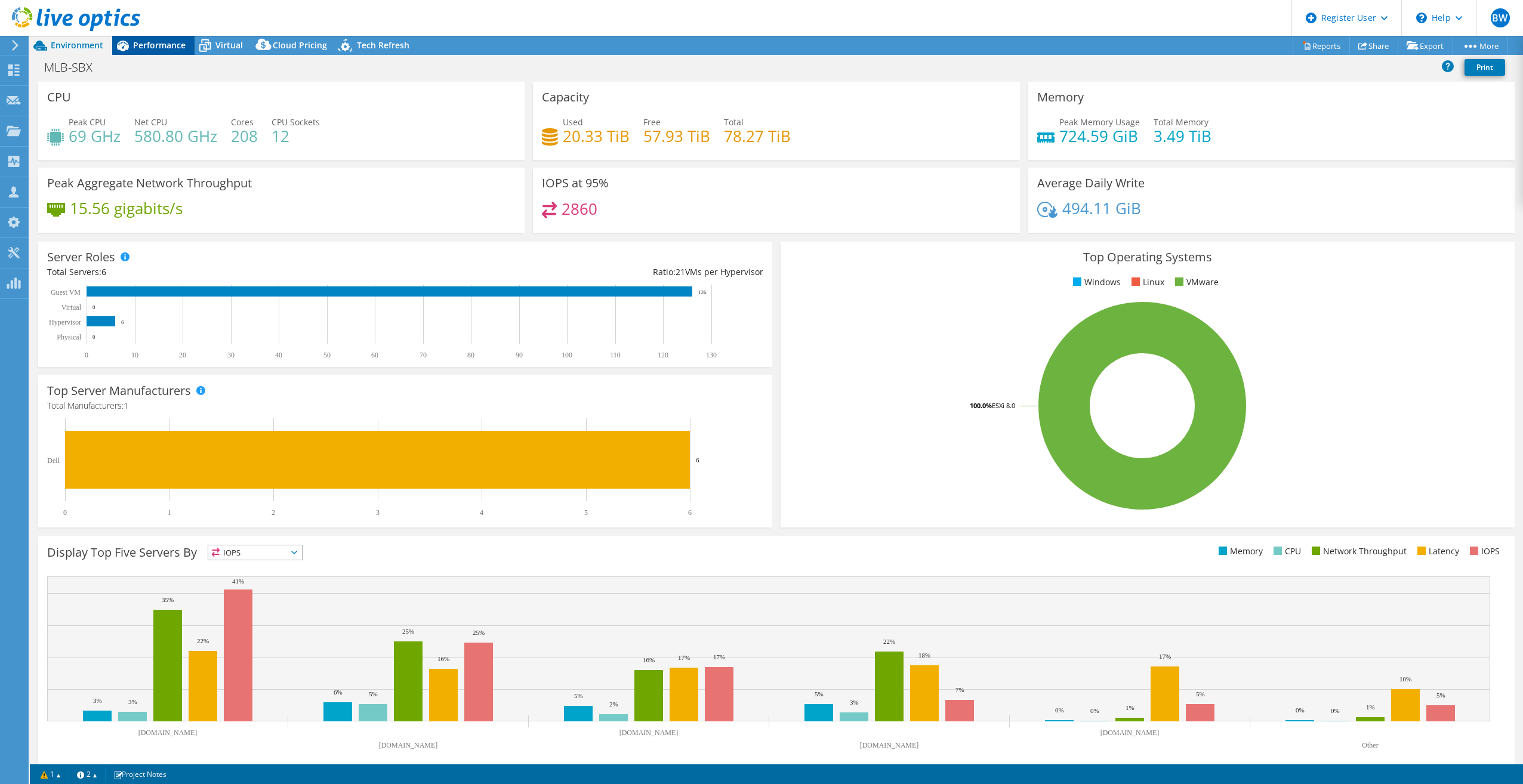
click at [156, 51] on div "Performance" at bounding box center [153, 45] width 82 height 19
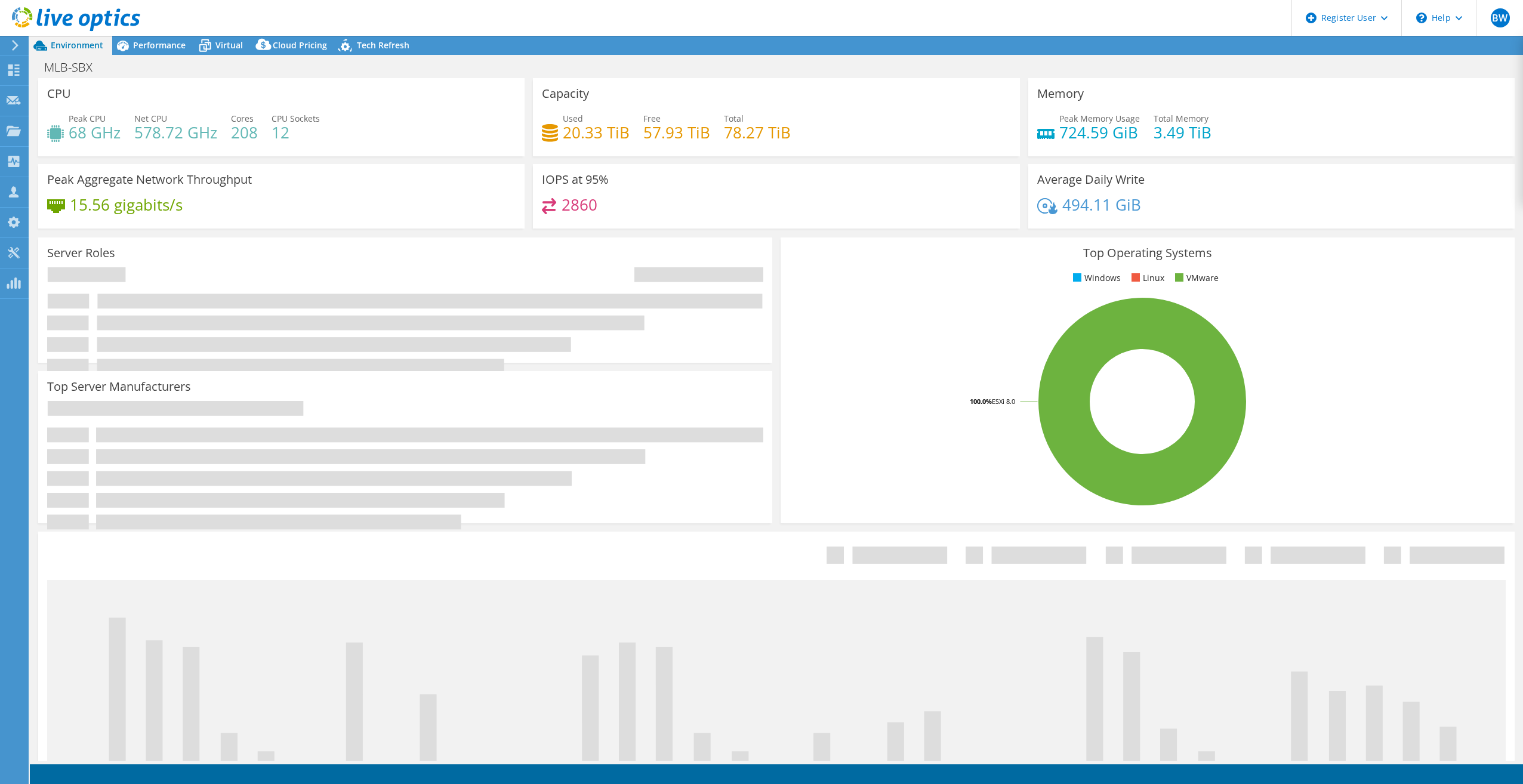
select select "USD"
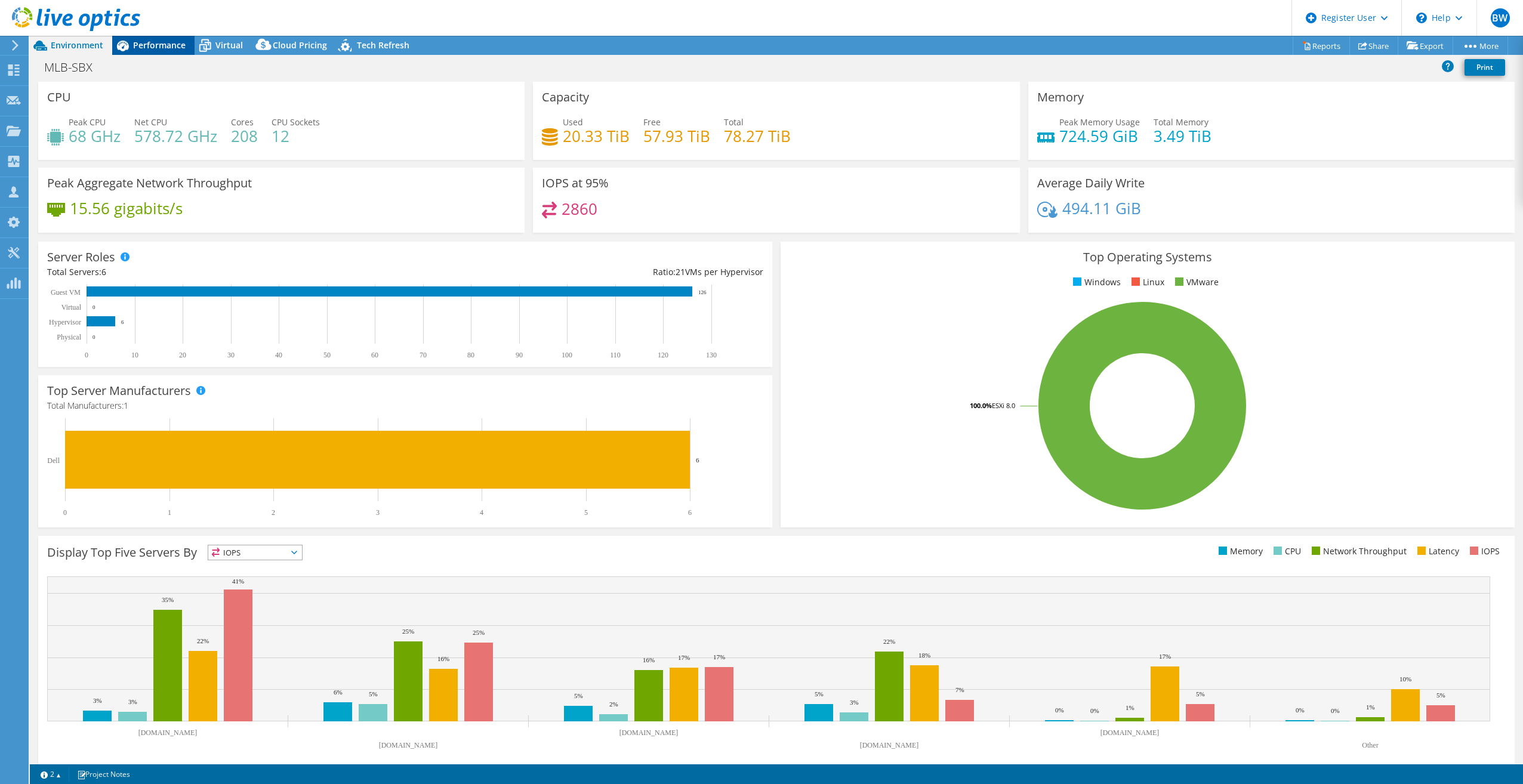
click at [157, 45] on span "Performance" at bounding box center [159, 45] width 53 height 11
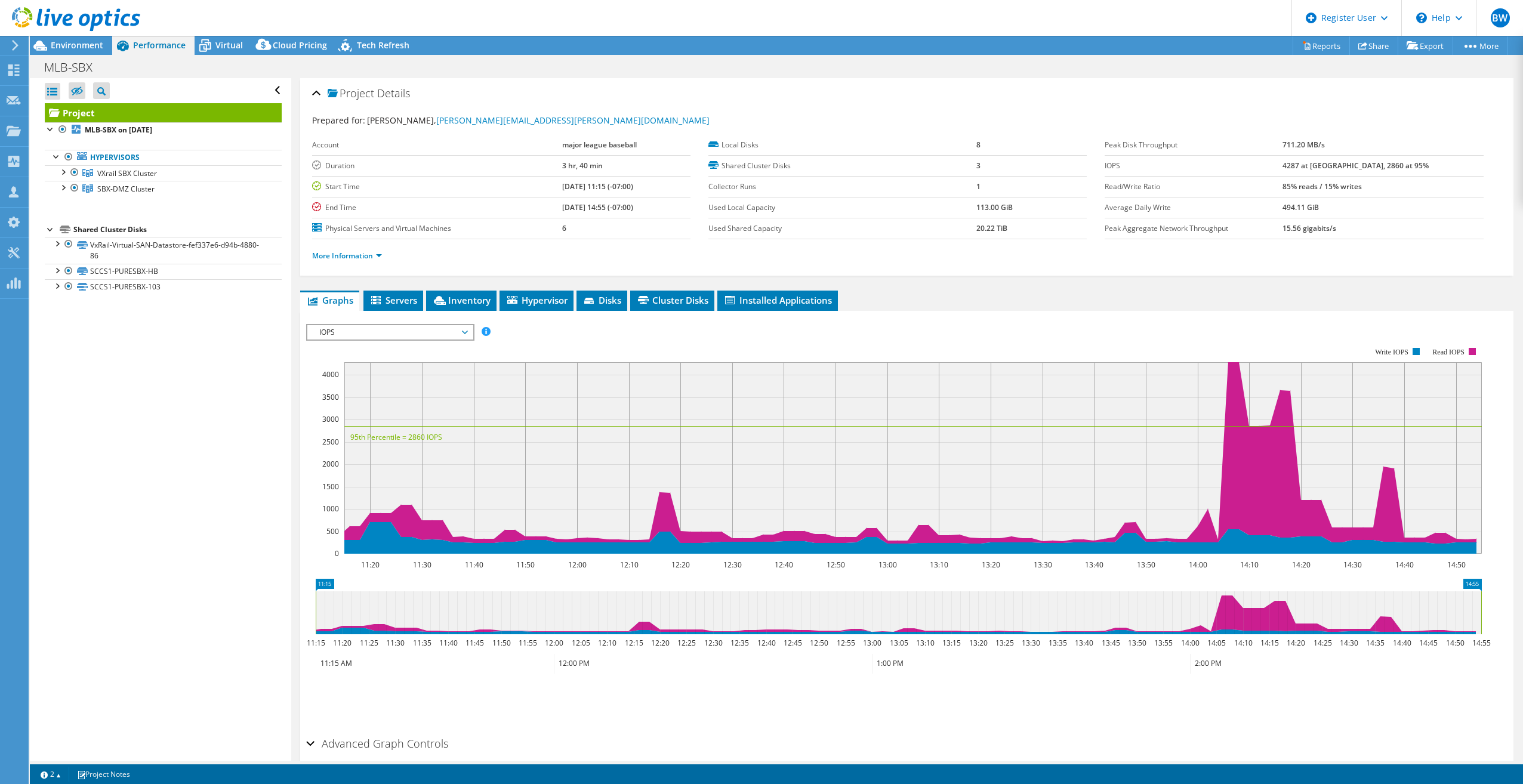
click at [92, 39] on div at bounding box center [70, 20] width 140 height 40
click at [84, 47] on span "Environment" at bounding box center [77, 45] width 53 height 11
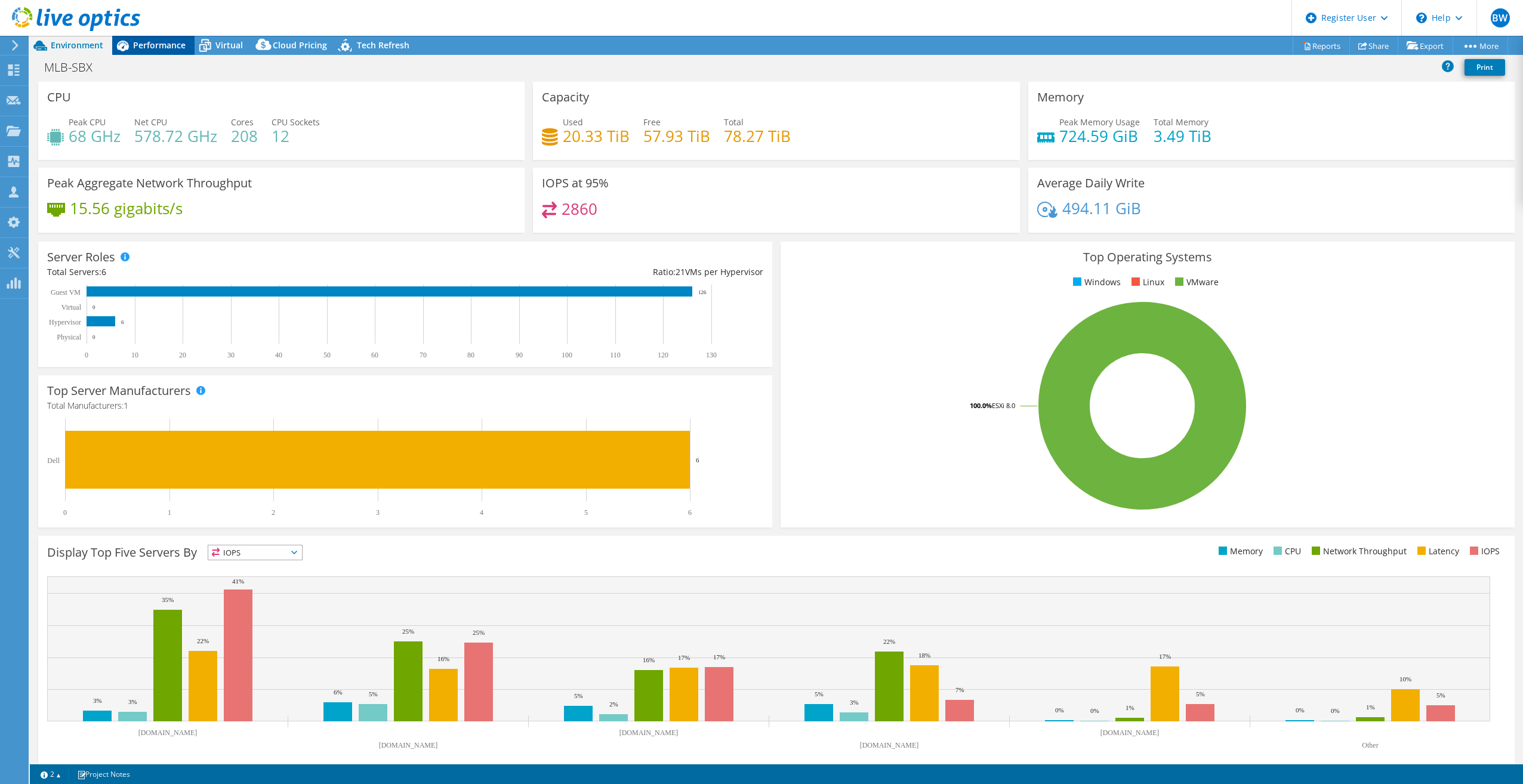
click at [165, 47] on span "Performance" at bounding box center [159, 45] width 53 height 11
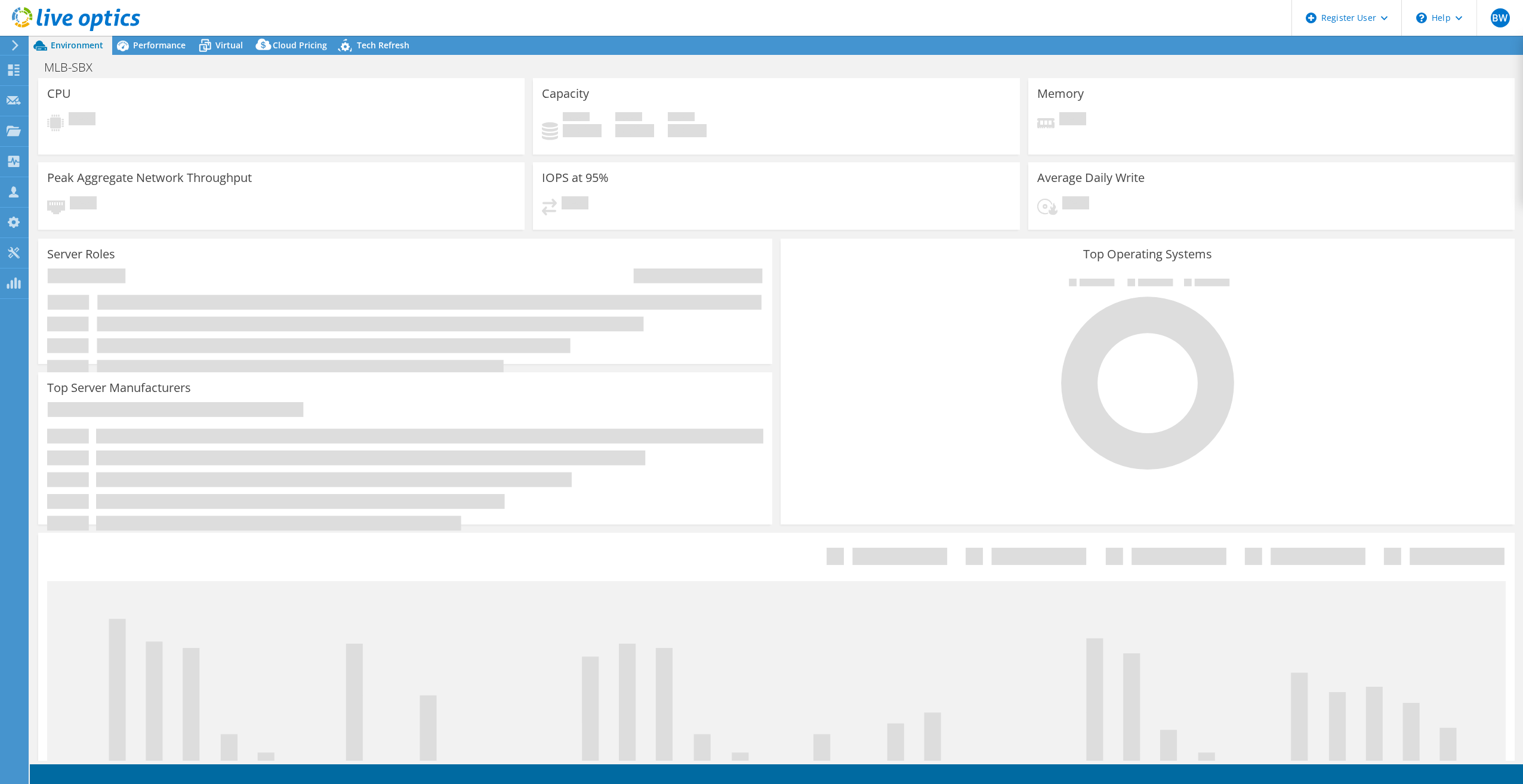
select select "USD"
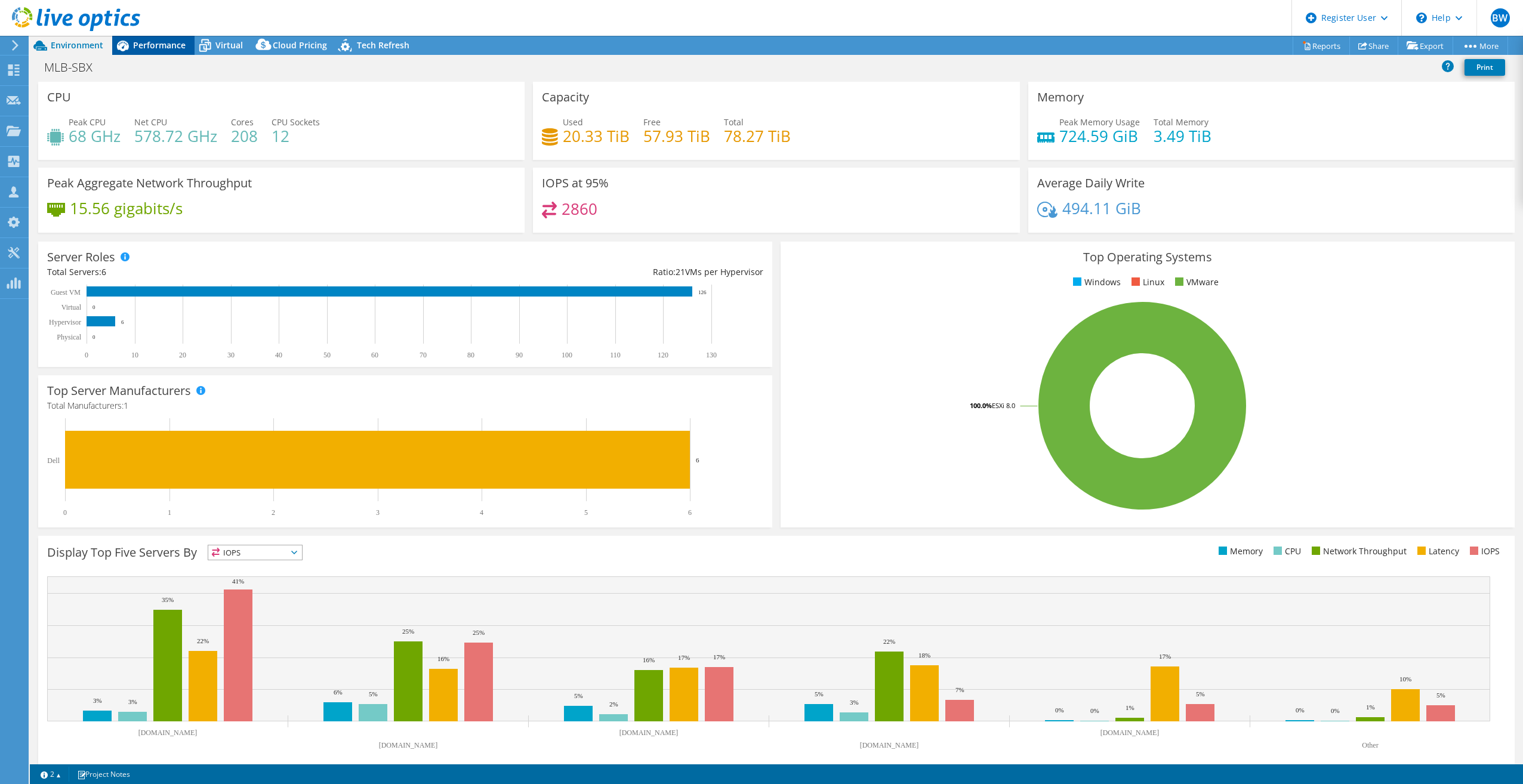
click at [154, 41] on span "Performance" at bounding box center [159, 45] width 53 height 11
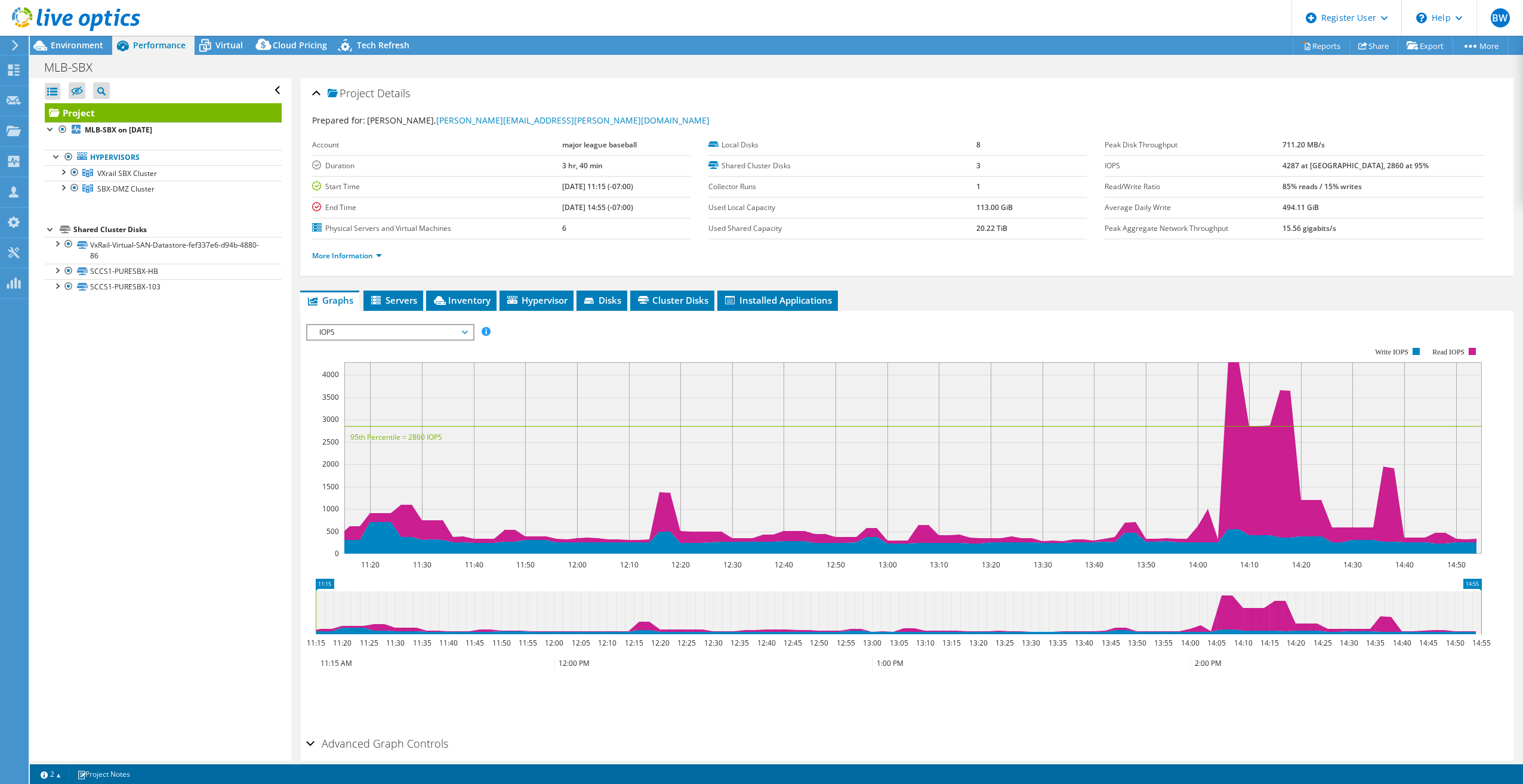
click at [402, 256] on ul "More Information" at bounding box center [906, 254] width 1190 height 16
click at [376, 259] on link "More Information" at bounding box center [346, 256] width 70 height 10
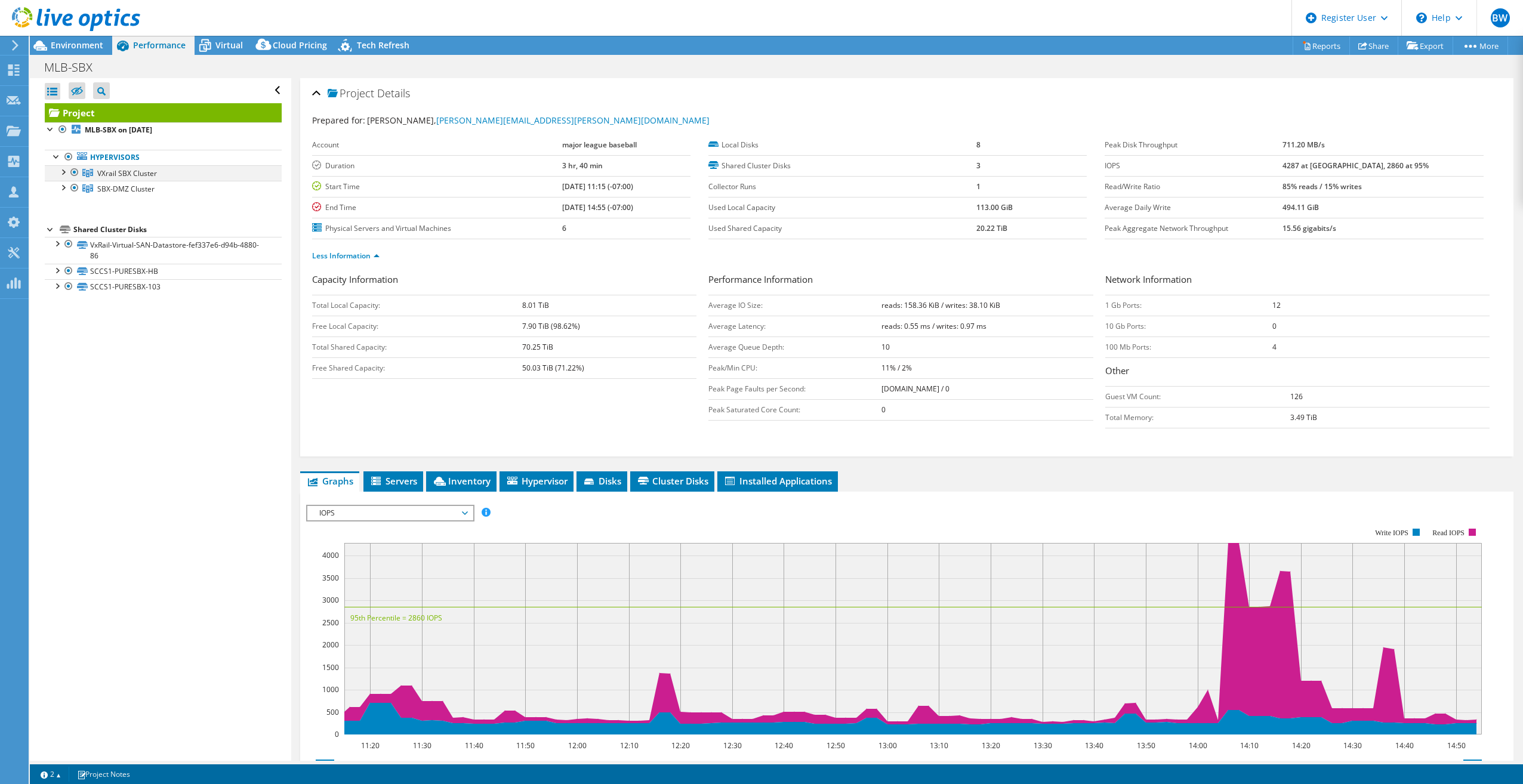
click at [58, 174] on div at bounding box center [63, 171] width 12 height 12
click at [60, 173] on div at bounding box center [63, 171] width 12 height 12
click at [60, 192] on div at bounding box center [63, 187] width 12 height 12
